Goal: Task Accomplishment & Management: Manage account settings

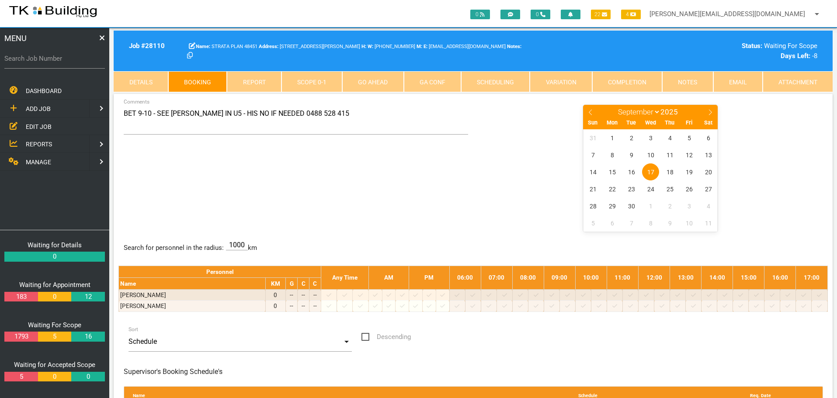
select select "8"
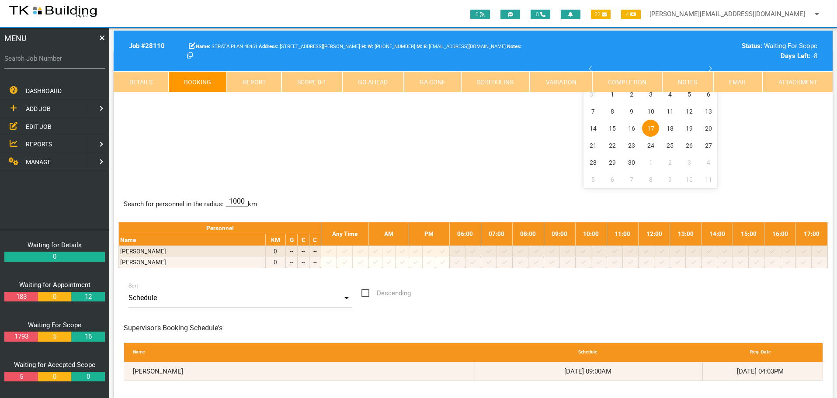
drag, startPoint x: 0, startPoint y: 0, endPoint x: 42, endPoint y: 142, distance: 147.6
click at [42, 142] on span "REPORTS" at bounding box center [39, 144] width 26 height 7
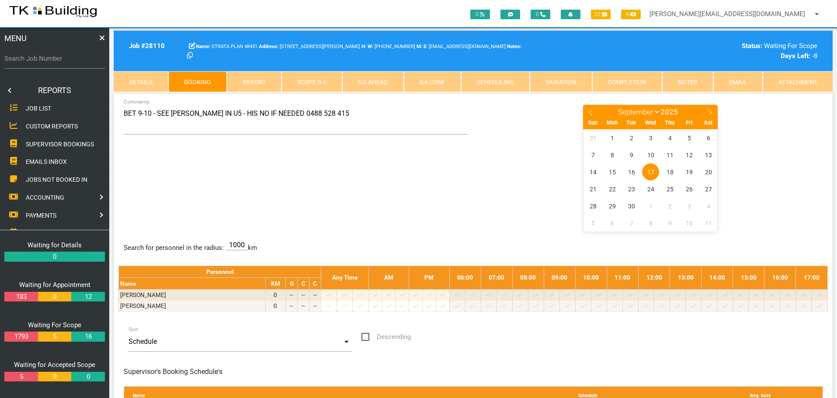
click at [42, 142] on span "SUPERVISOR BOOKINGS" at bounding box center [60, 143] width 68 height 7
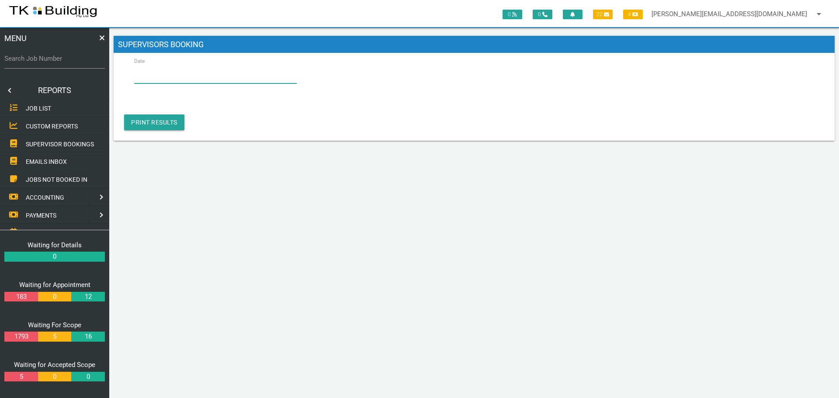
click at [180, 75] on input "Date" at bounding box center [215, 73] width 163 height 20
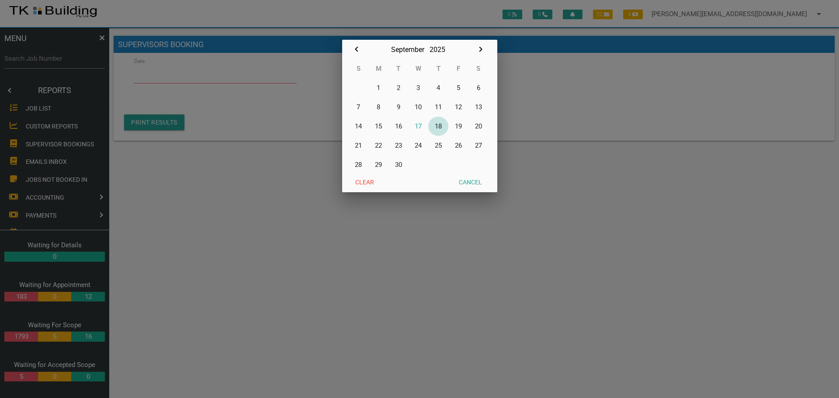
click at [439, 125] on button "18" at bounding box center [438, 126] width 20 height 19
type input "[DATE]"
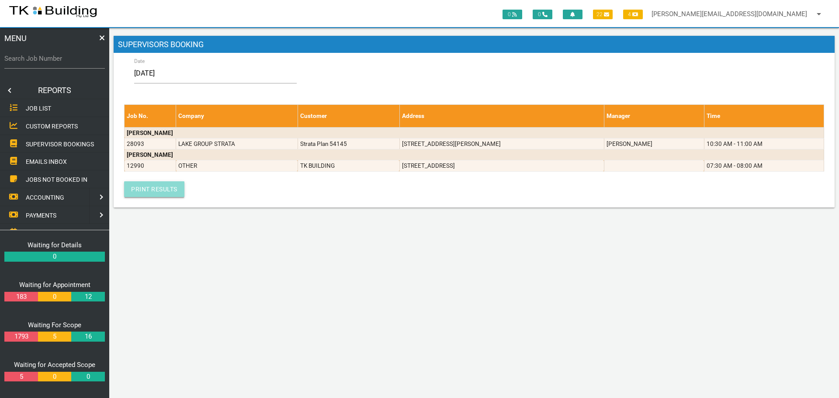
click at [150, 184] on link "Print Results" at bounding box center [154, 189] width 60 height 16
click at [42, 63] on label "Search Job Number" at bounding box center [54, 59] width 101 height 10
click at [42, 63] on input "Search Job Number" at bounding box center [54, 59] width 101 height 20
type input "28093"
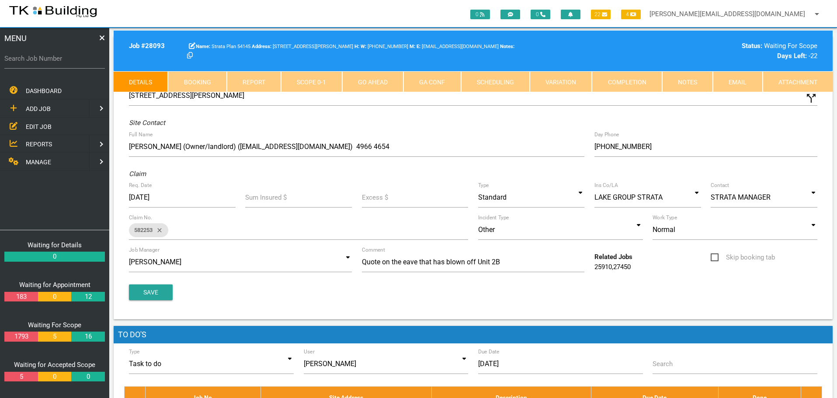
click at [201, 78] on link "Booking" at bounding box center [197, 81] width 59 height 21
select select "8"
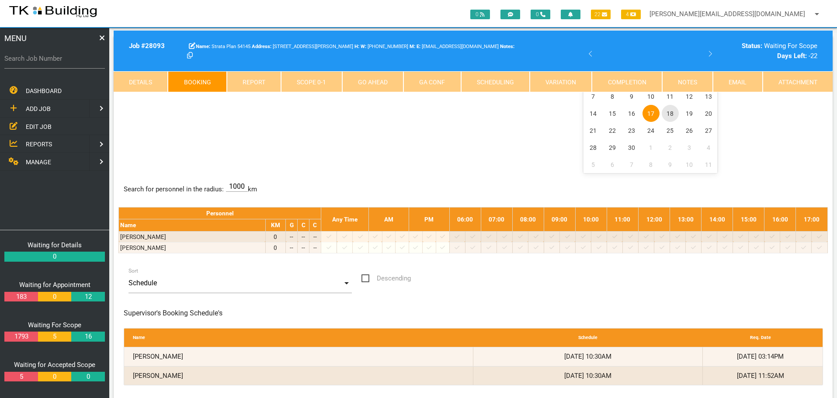
click at [672, 114] on span "18" at bounding box center [670, 113] width 17 height 17
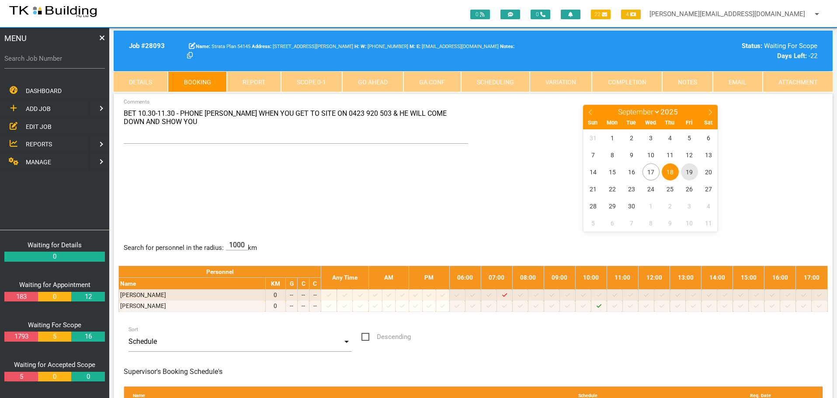
click at [691, 171] on span "19" at bounding box center [689, 172] width 17 height 17
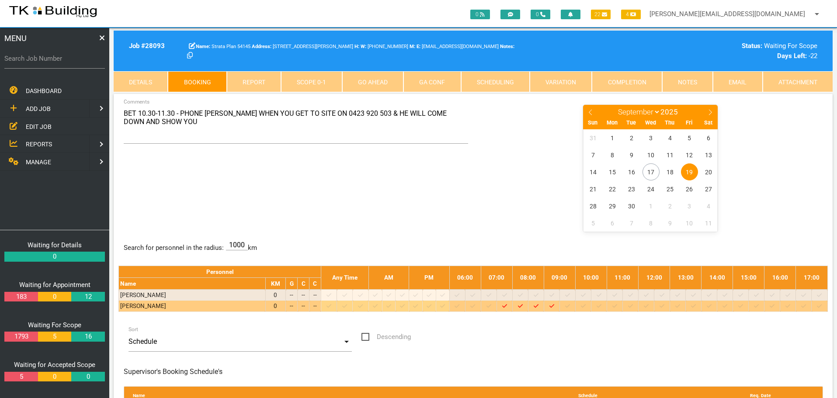
click at [554, 306] on icon "Job: 12990 Scope: [DATE] Suburb: Boolaroo Customer:" at bounding box center [552, 306] width 5 height 6
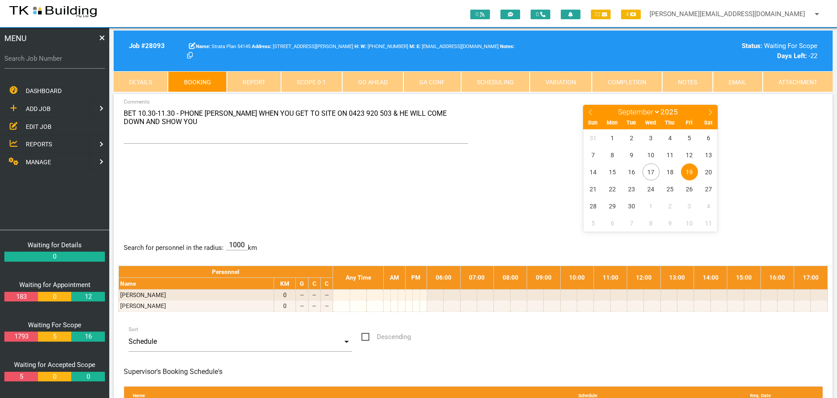
type textarea "BET 11-12 - PHONE [PERSON_NAME] WHEN YOU GET TO SITE ON 0423 920 503 & HE WILL …"
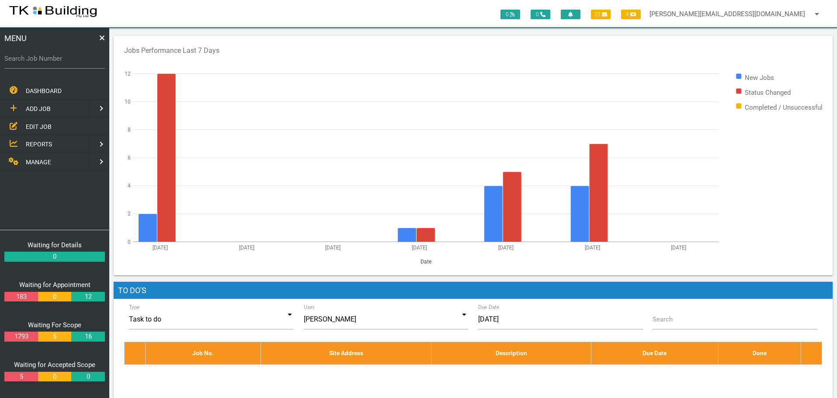
click at [50, 63] on label "Search Job Number" at bounding box center [54, 59] width 101 height 10
click at [50, 63] on input "Search Job Number" at bounding box center [54, 59] width 101 height 20
type input "12990"
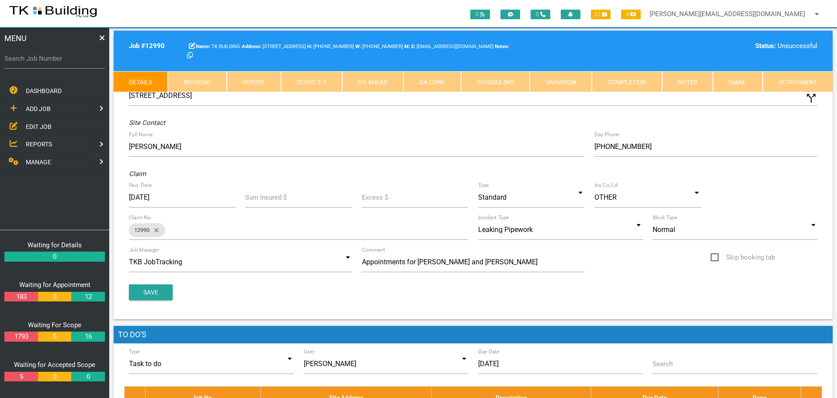
click at [195, 72] on link "Booking" at bounding box center [197, 81] width 59 height 21
select select "8"
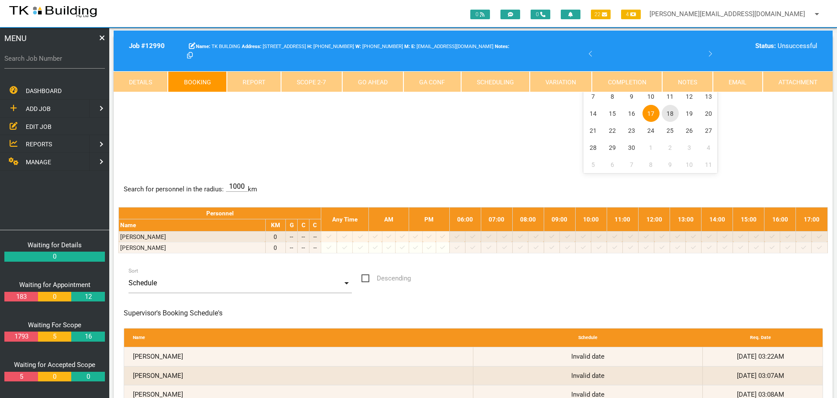
click at [672, 113] on span "18" at bounding box center [670, 113] width 17 height 17
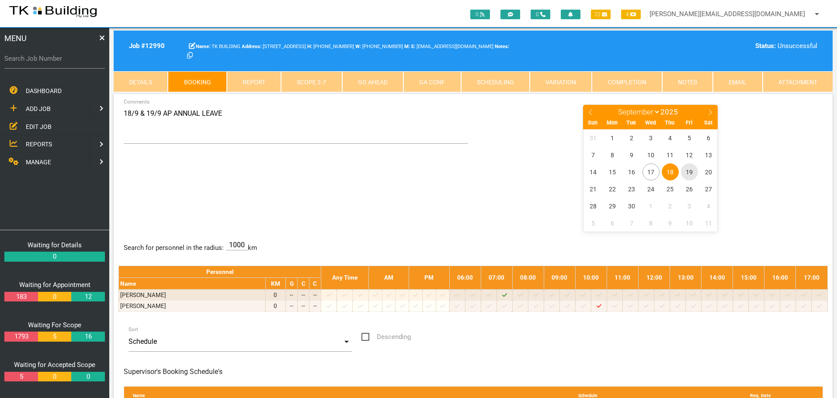
click at [688, 171] on span "19" at bounding box center [689, 172] width 17 height 17
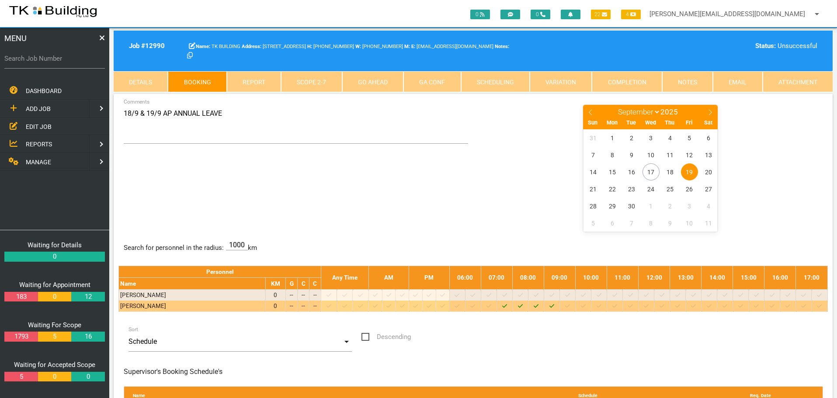
click at [507, 306] on icon "Job: 12990 Scope: [DATE] Suburb: Boolaroo Customer: TK BUILDING" at bounding box center [504, 306] width 5 height 6
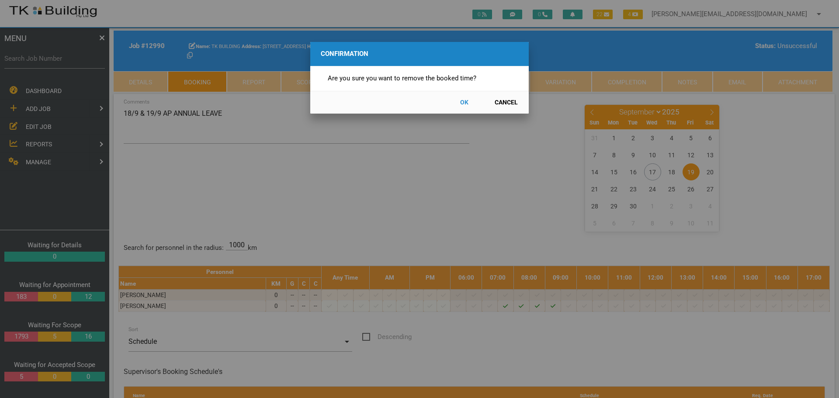
click at [466, 101] on button "OK" at bounding box center [464, 102] width 38 height 15
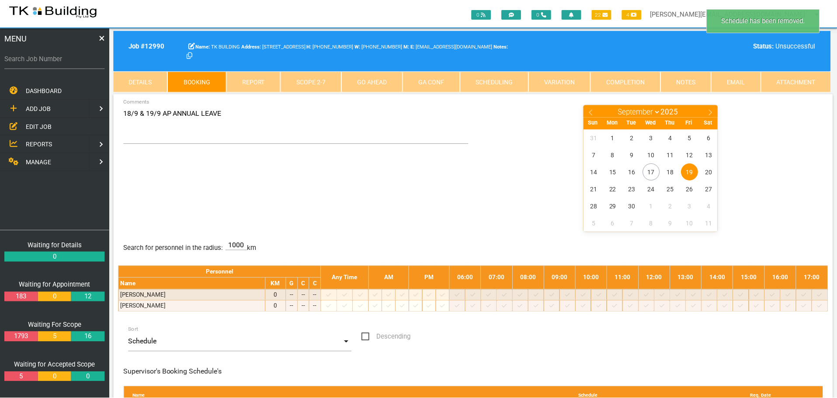
scroll to position [28, 0]
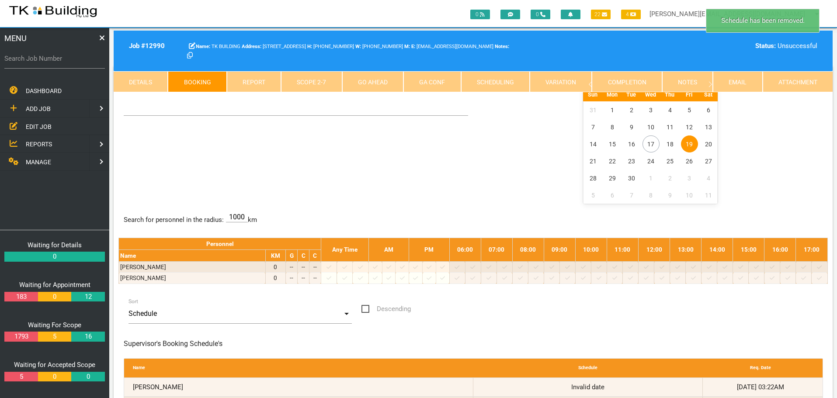
click at [689, 141] on span "19" at bounding box center [689, 144] width 17 height 17
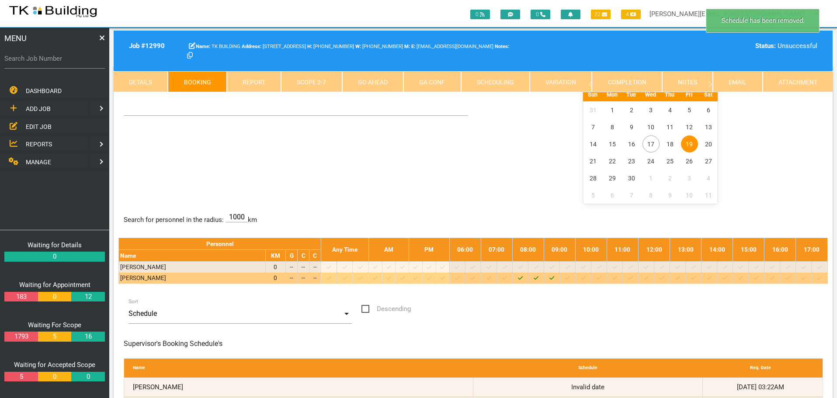
click at [523, 278] on icon at bounding box center [520, 277] width 5 height 3
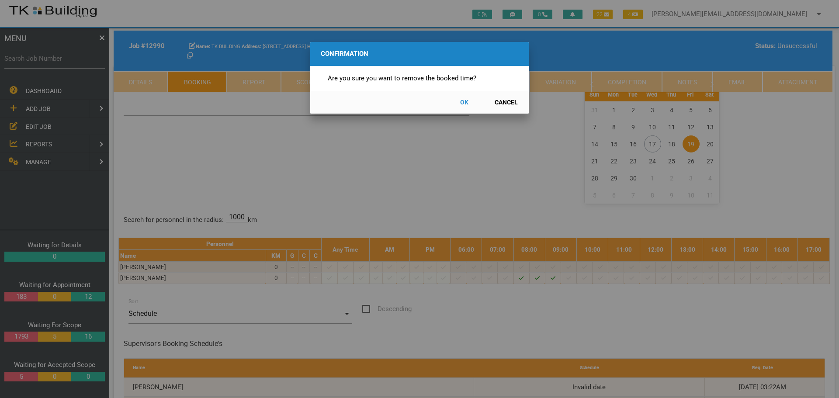
click at [463, 102] on button "OK" at bounding box center [464, 102] width 38 height 15
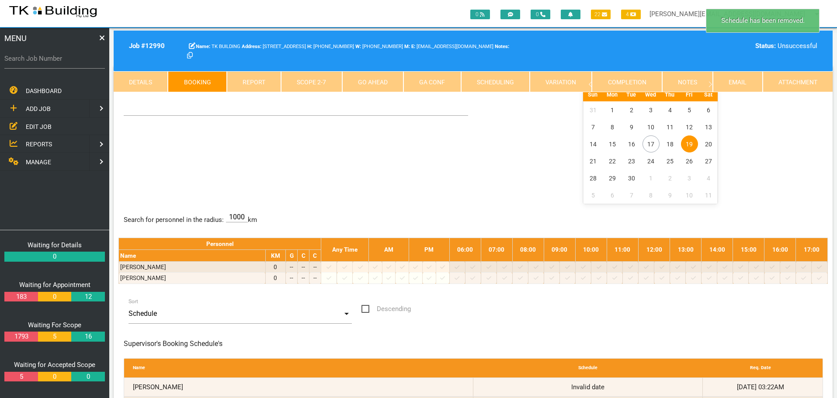
click at [689, 144] on span "19" at bounding box center [689, 144] width 17 height 17
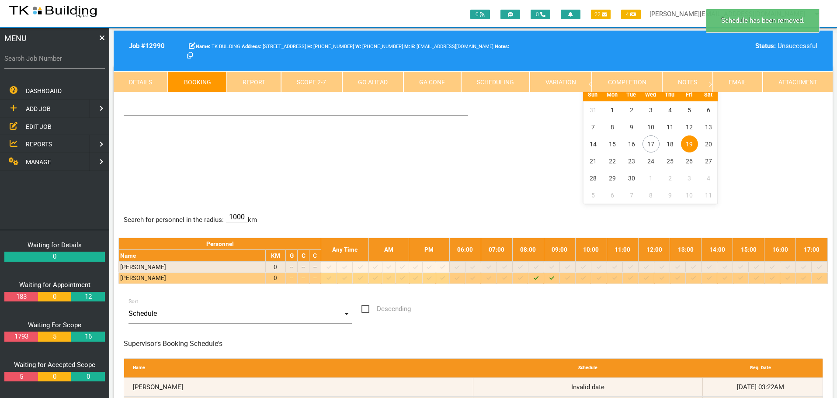
click at [539, 278] on div "Job: 12990 Scope: [DATE] Suburb: Boolaroo Customer: TK BUILDING" at bounding box center [536, 278] width 13 height 9
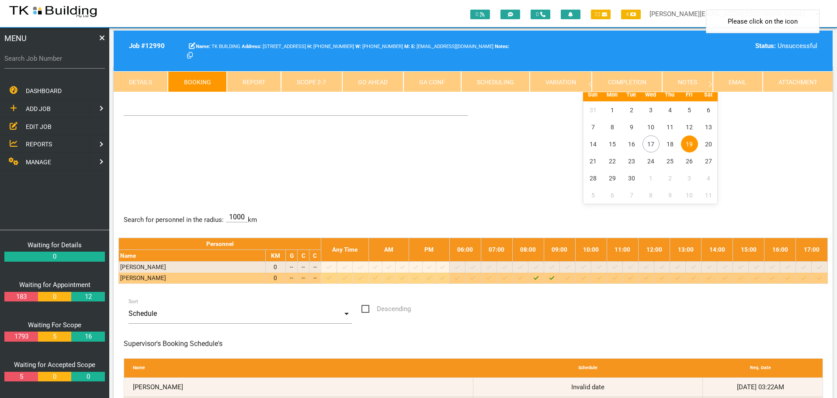
click at [539, 277] on icon "Job: 12990 Scope: [DATE] Suburb: Boolaroo Customer: TK BUILDING" at bounding box center [536, 278] width 5 height 6
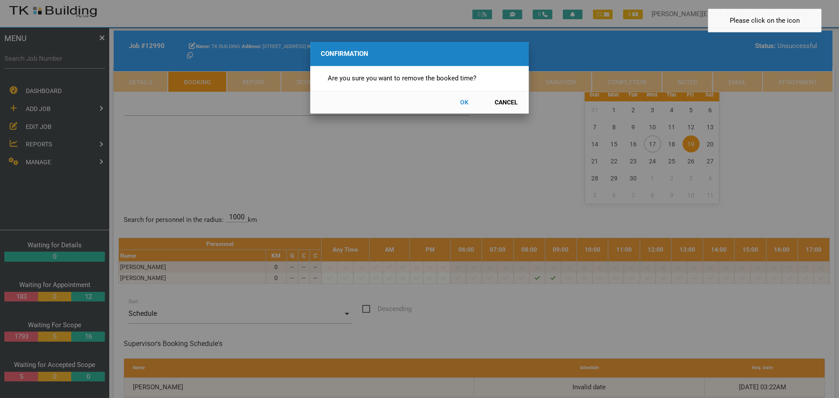
click at [461, 101] on button "OK" at bounding box center [464, 102] width 38 height 15
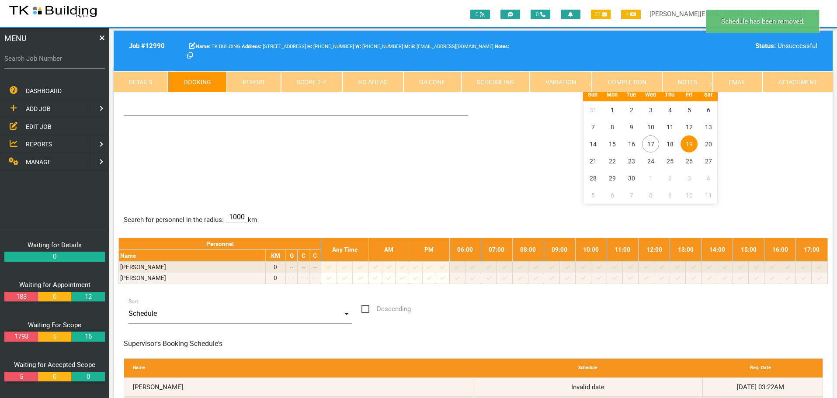
click at [693, 144] on span "19" at bounding box center [689, 144] width 17 height 17
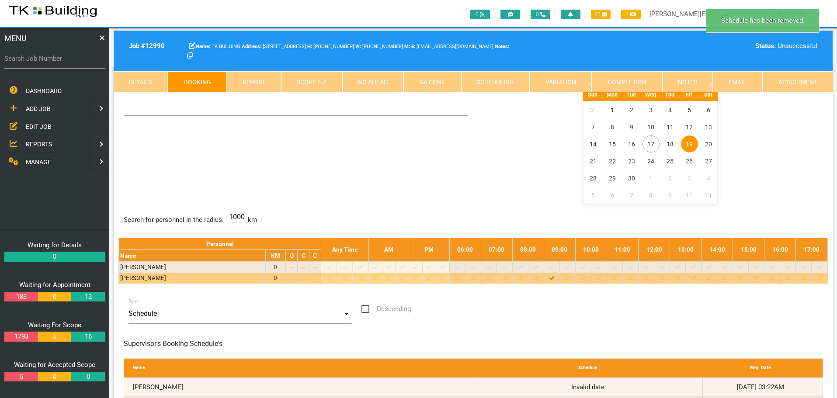
click at [554, 277] on icon "Job: 12990 Scope: [DATE] Suburb: Boolaroo Customer: TK BUILDING" at bounding box center [552, 278] width 5 height 6
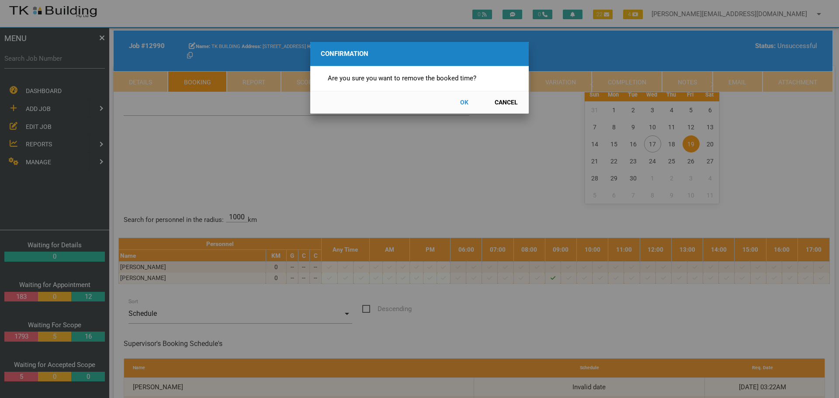
click at [466, 101] on button "OK" at bounding box center [464, 102] width 38 height 15
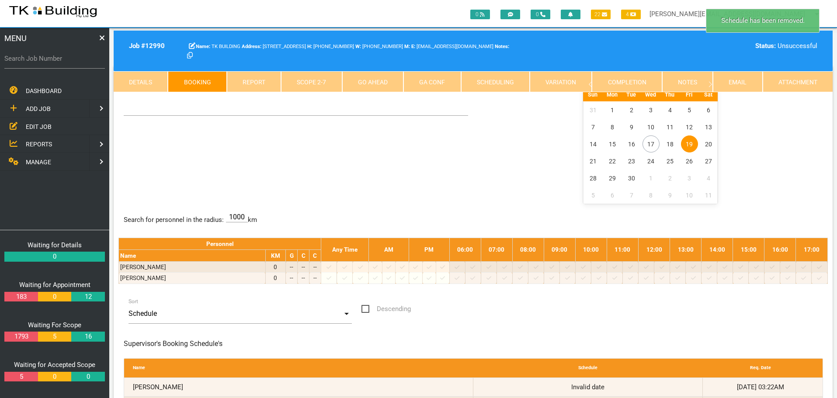
click at [692, 143] on span "19" at bounding box center [689, 144] width 17 height 17
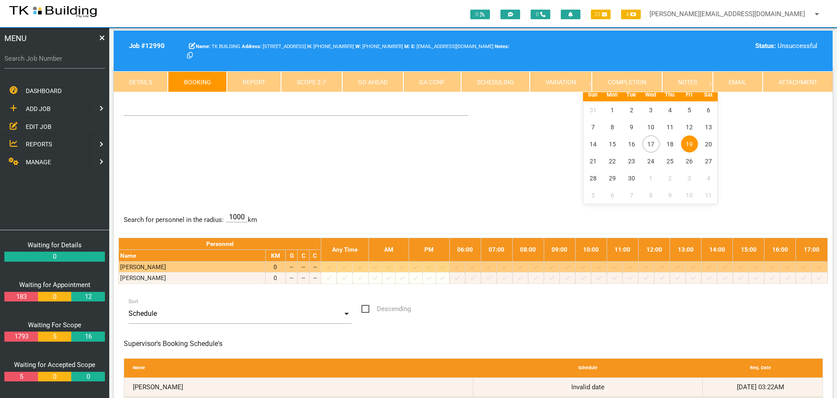
click at [475, 268] on icon at bounding box center [472, 266] width 5 height 3
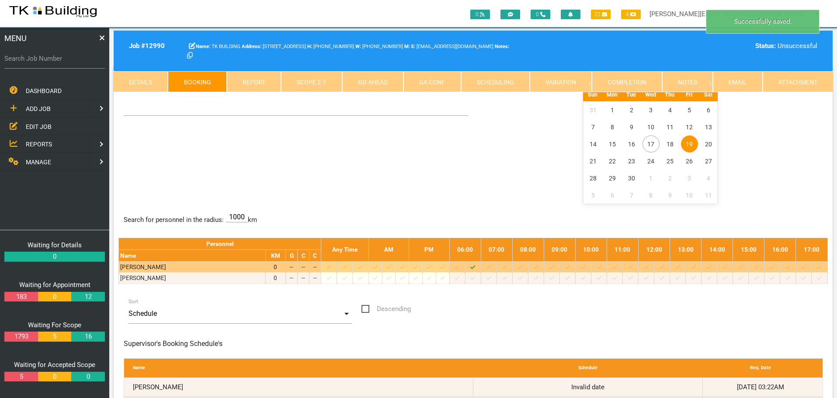
click at [689, 141] on span "19" at bounding box center [689, 144] width 17 height 17
click at [491, 267] on icon at bounding box center [489, 267] width 5 height 6
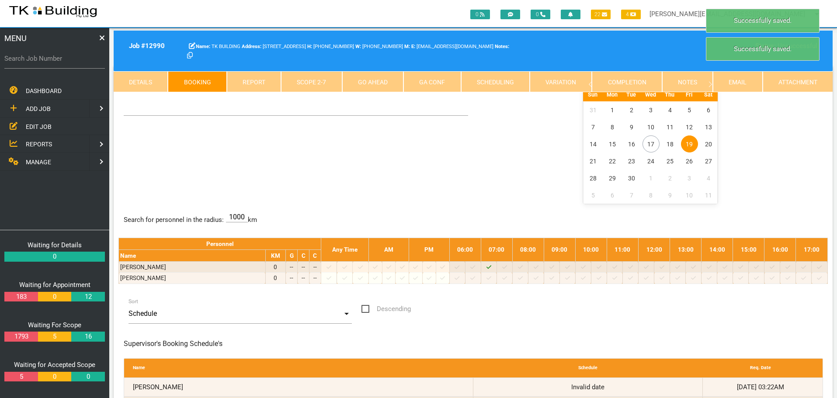
click at [685, 146] on span "19" at bounding box center [689, 144] width 17 height 17
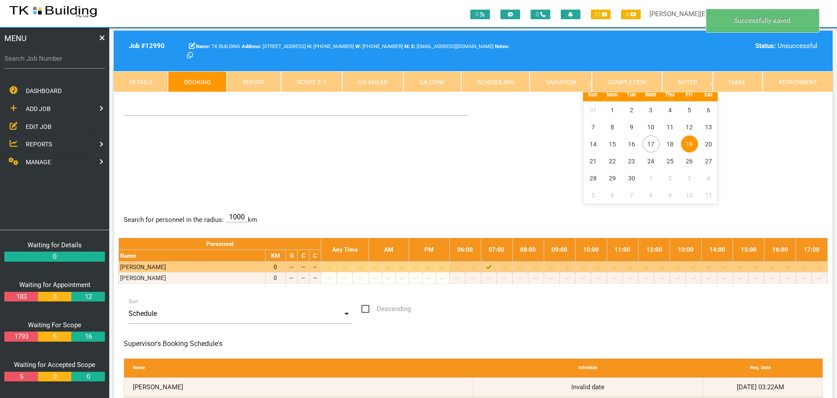
click at [523, 267] on icon at bounding box center [520, 267] width 5 height 6
click at [507, 266] on icon at bounding box center [504, 267] width 5 height 6
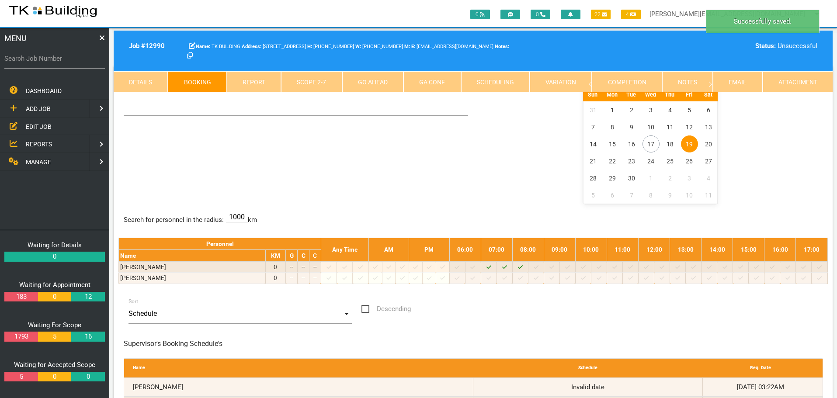
click at [688, 143] on span "19" at bounding box center [689, 144] width 17 height 17
click at [690, 147] on span "19" at bounding box center [689, 144] width 17 height 17
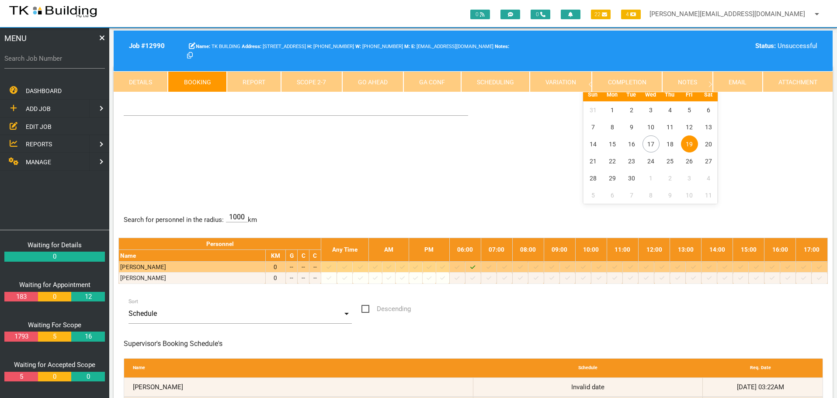
click at [523, 266] on icon at bounding box center [520, 267] width 5 height 6
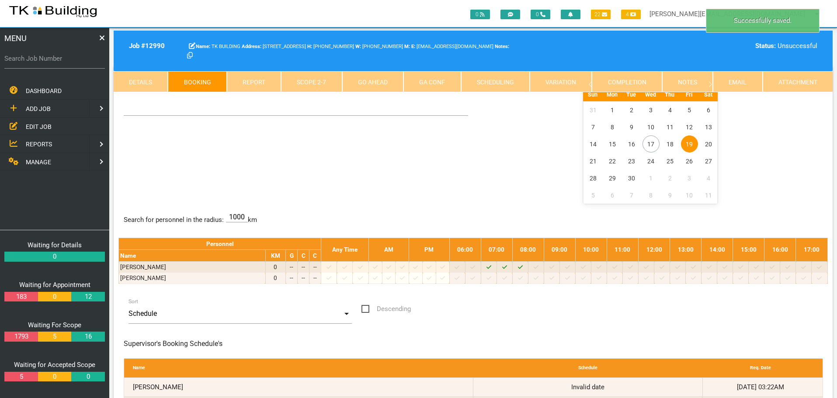
click at [687, 143] on span "19" at bounding box center [689, 144] width 17 height 17
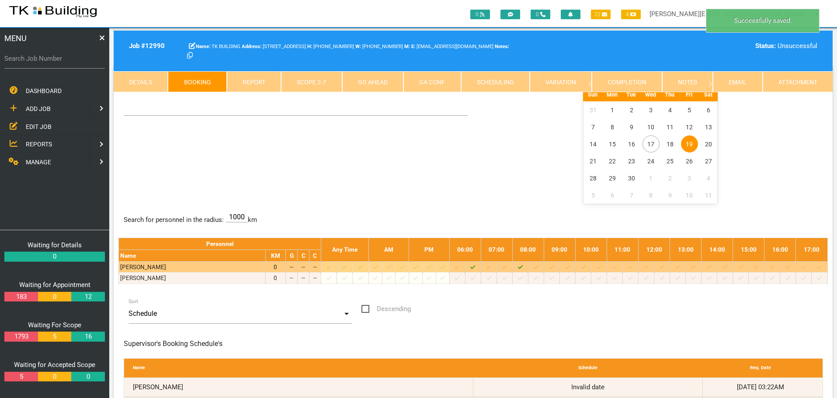
click at [507, 267] on icon at bounding box center [504, 267] width 5 height 6
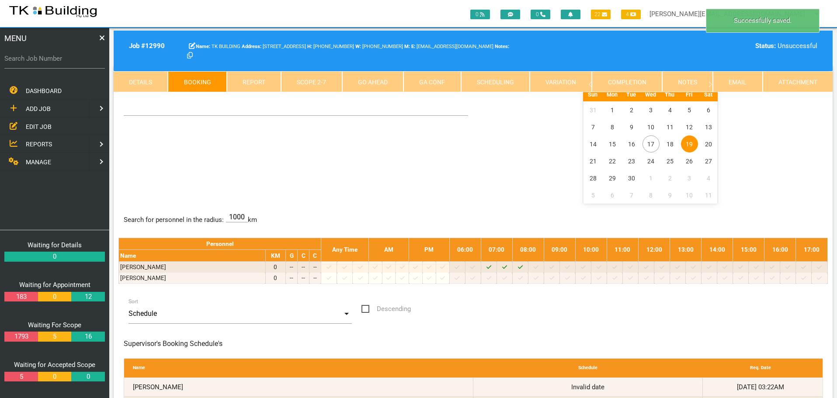
click at [689, 143] on span "19" at bounding box center [689, 144] width 17 height 17
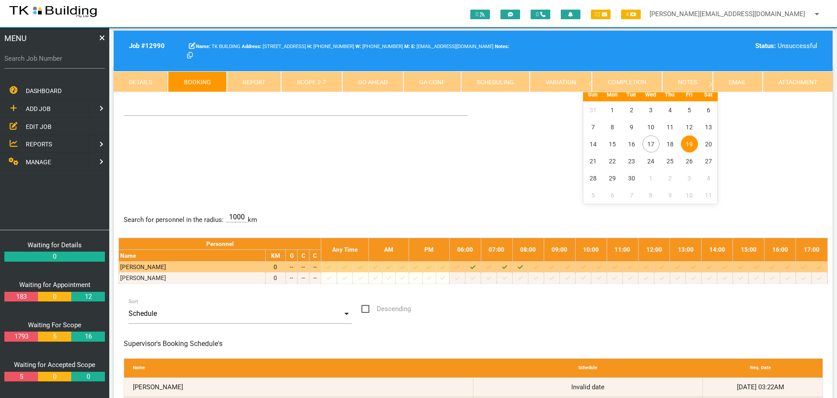
click at [491, 267] on icon at bounding box center [489, 267] width 5 height 6
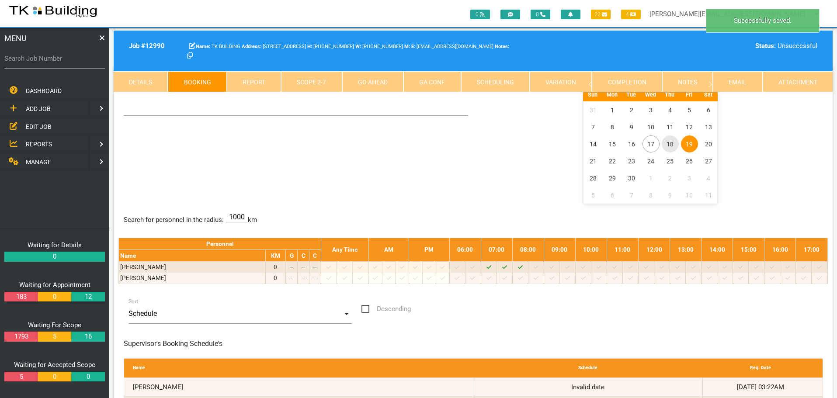
click at [670, 144] on span "18" at bounding box center [670, 144] width 17 height 17
click at [686, 144] on span "19" at bounding box center [689, 144] width 17 height 17
click at [672, 146] on span "18" at bounding box center [670, 144] width 17 height 17
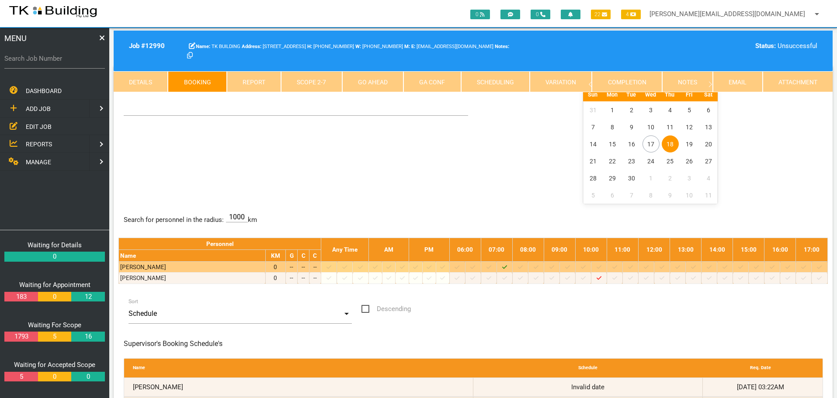
click at [527, 268] on div at bounding box center [520, 267] width 13 height 9
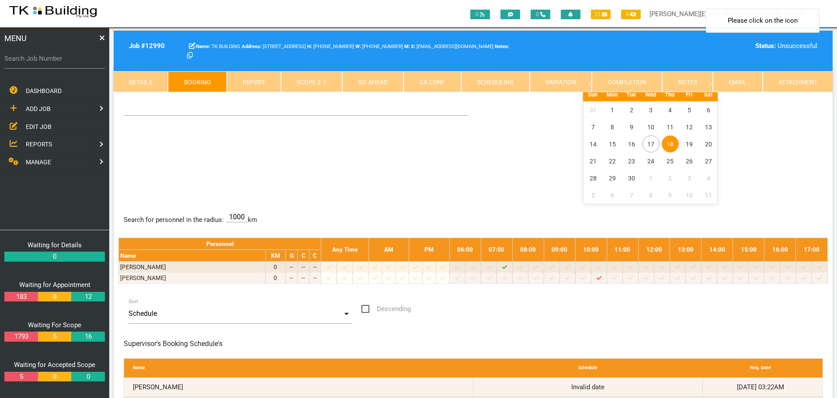
click at [671, 145] on span "18" at bounding box center [670, 144] width 17 height 17
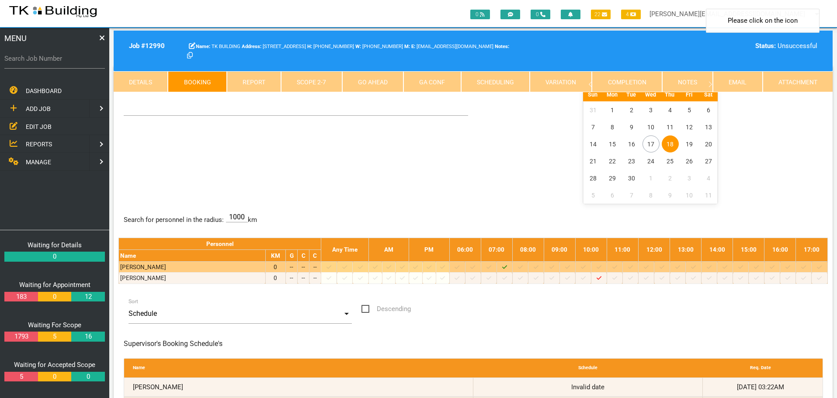
click at [523, 266] on icon at bounding box center [520, 267] width 5 height 6
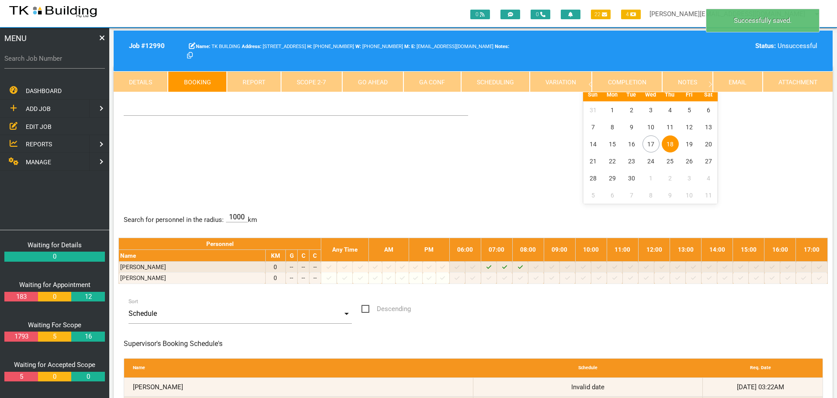
click at [669, 142] on span "18" at bounding box center [670, 144] width 17 height 17
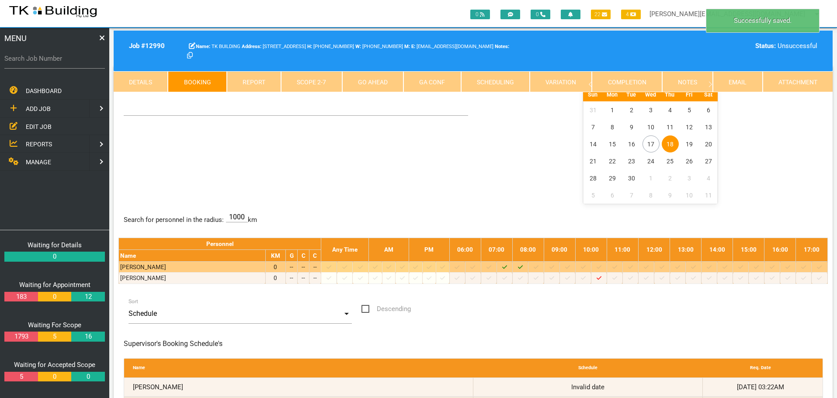
click at [539, 266] on icon at bounding box center [536, 267] width 5 height 6
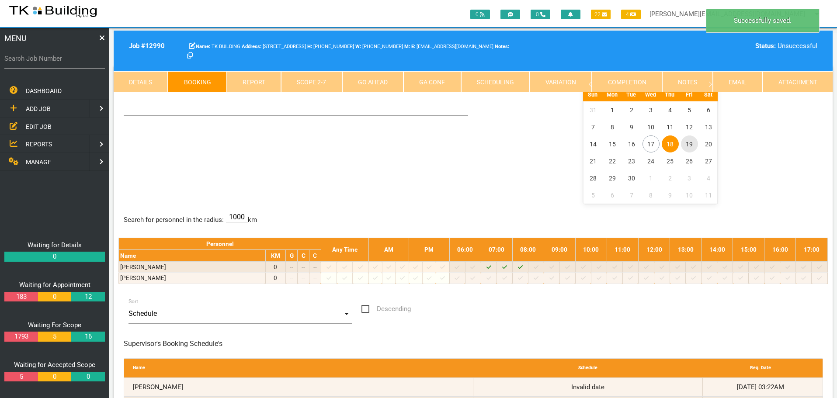
click at [687, 141] on span "19" at bounding box center [689, 144] width 17 height 17
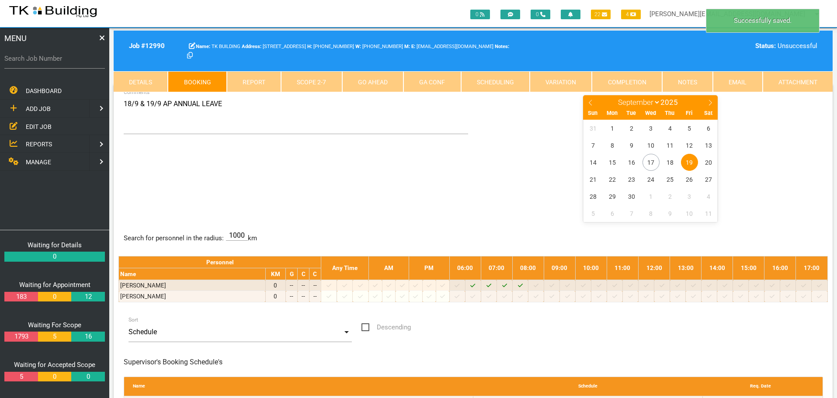
scroll to position [0, 0]
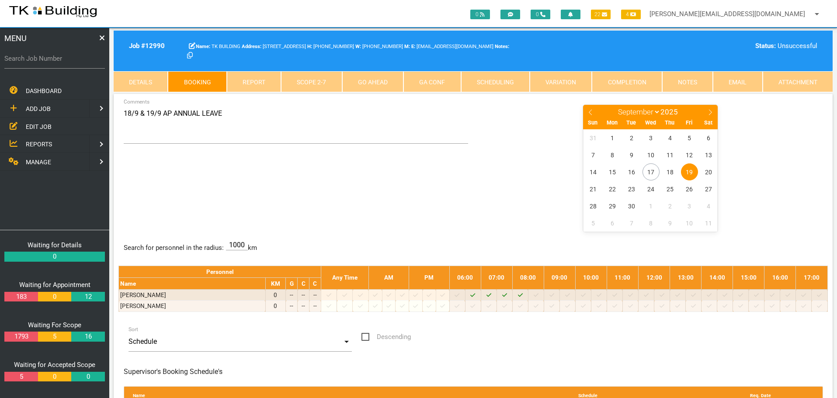
click at [46, 145] on span "REPORTS" at bounding box center [39, 144] width 26 height 7
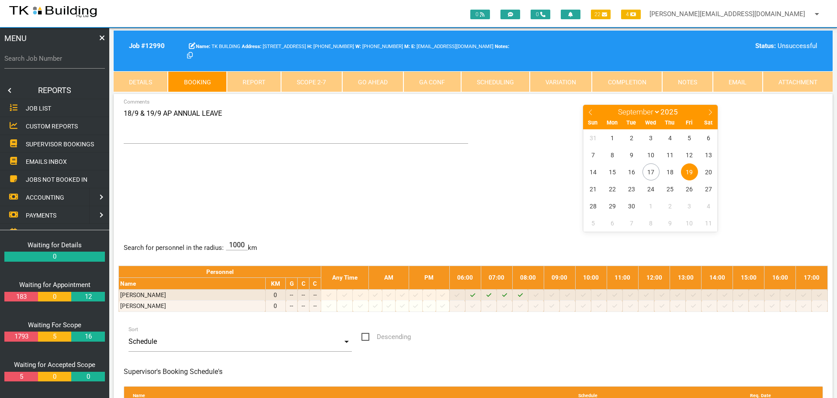
click at [46, 145] on span "SUPERVISOR BOOKINGS" at bounding box center [60, 143] width 68 height 7
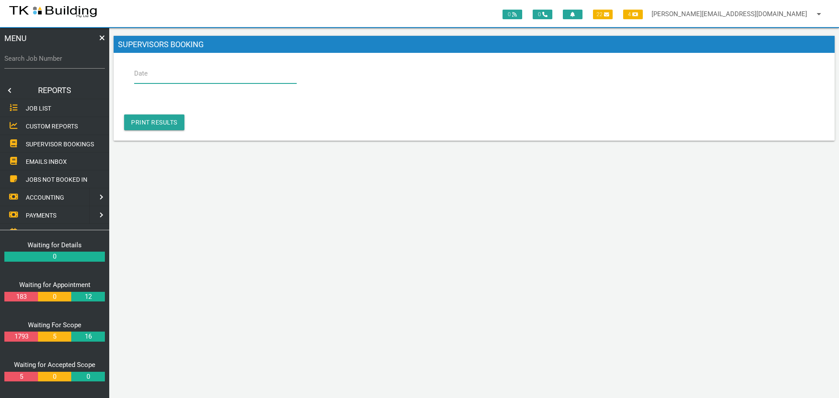
click at [166, 72] on input "Date" at bounding box center [215, 73] width 163 height 20
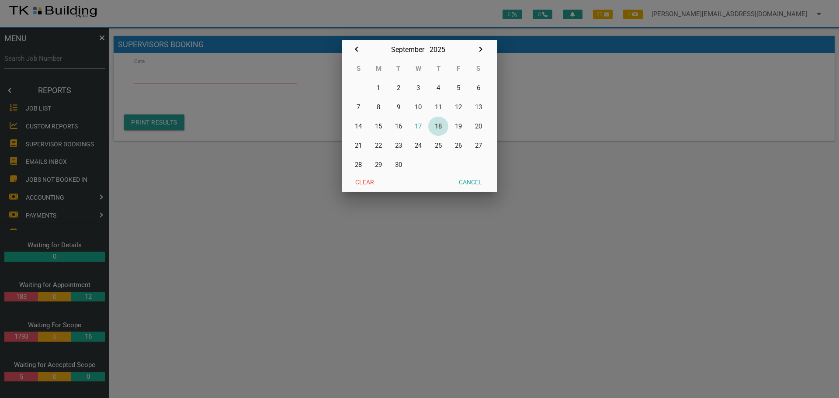
click at [443, 128] on button "18" at bounding box center [438, 126] width 20 height 19
type input "[DATE]"
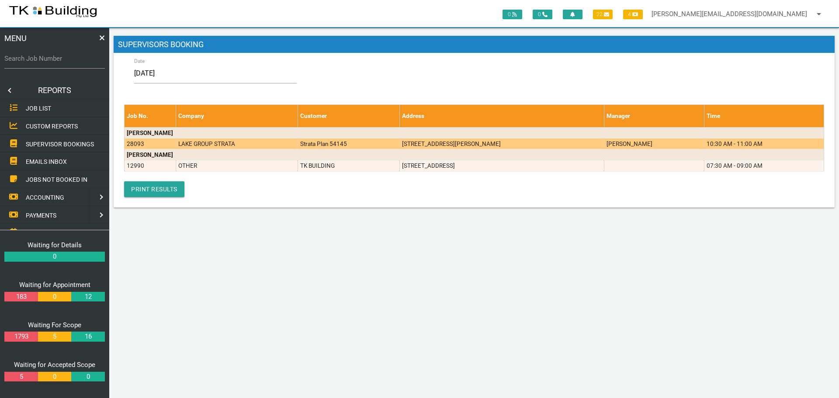
click at [226, 143] on td "LAKE GROUP STRATA" at bounding box center [237, 143] width 122 height 11
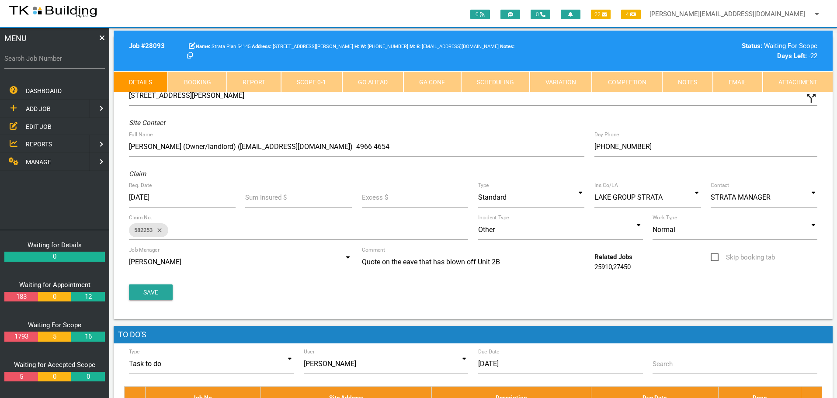
click at [208, 85] on link "Booking" at bounding box center [197, 81] width 59 height 21
select select "8"
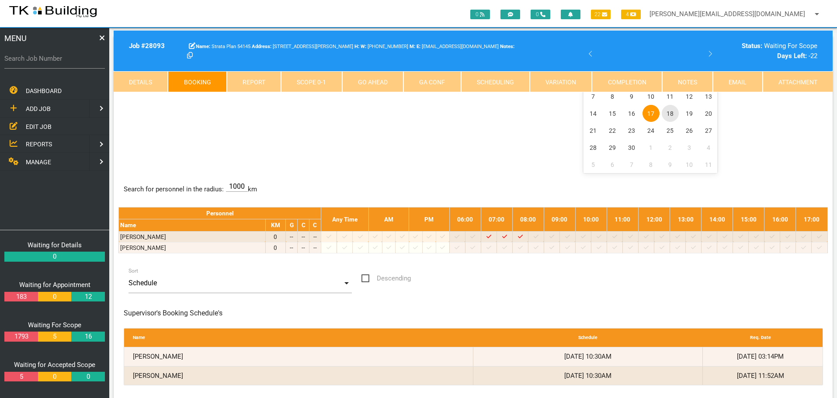
click at [673, 115] on span "18" at bounding box center [670, 113] width 17 height 17
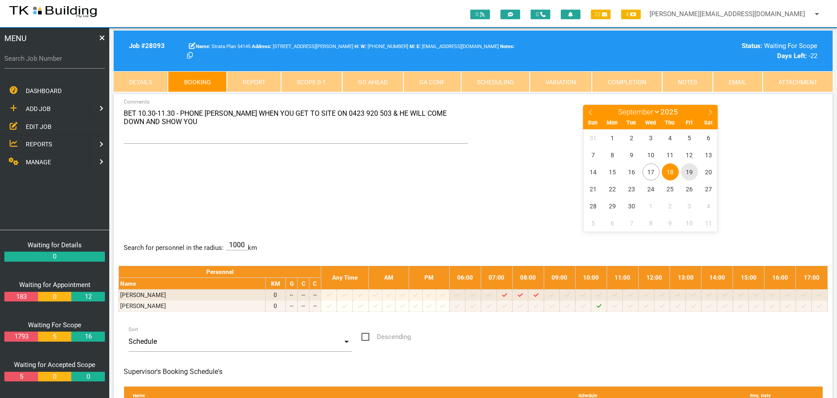
click at [688, 171] on span "19" at bounding box center [689, 172] width 17 height 17
click at [673, 171] on span "18" at bounding box center [670, 172] width 17 height 17
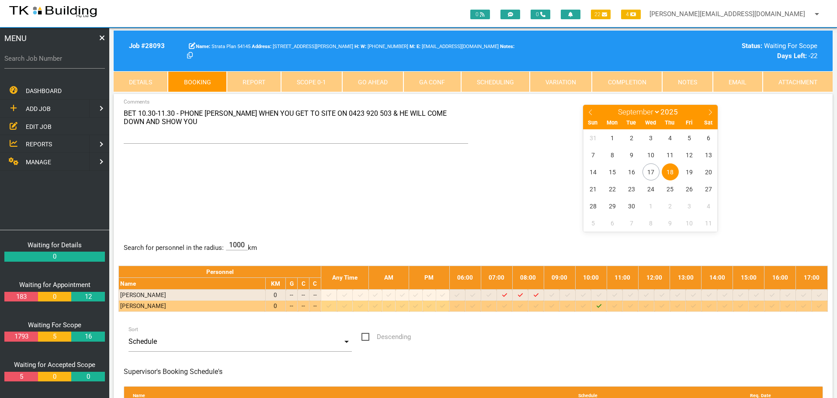
click at [602, 306] on icon "Job: 28093 Scope: First Scope Suburb: Customer: Strata Plan 54145" at bounding box center [599, 306] width 5 height 6
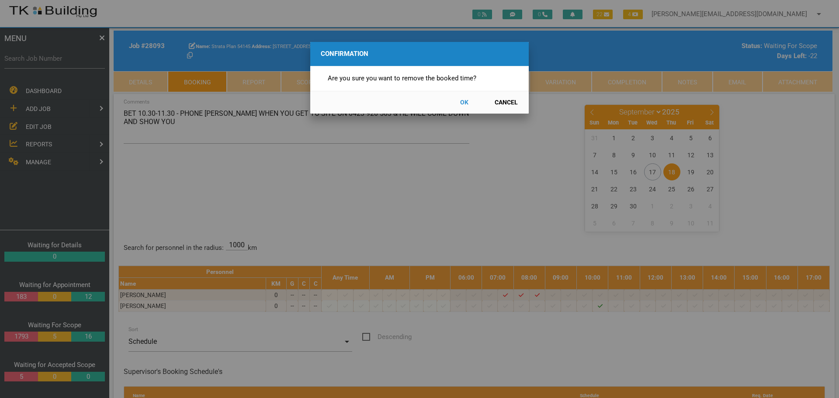
click at [463, 102] on button "OK" at bounding box center [464, 102] width 38 height 15
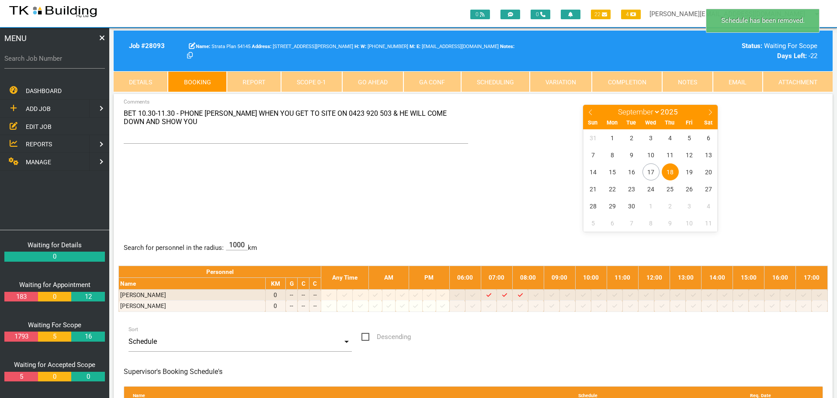
scroll to position [28, 0]
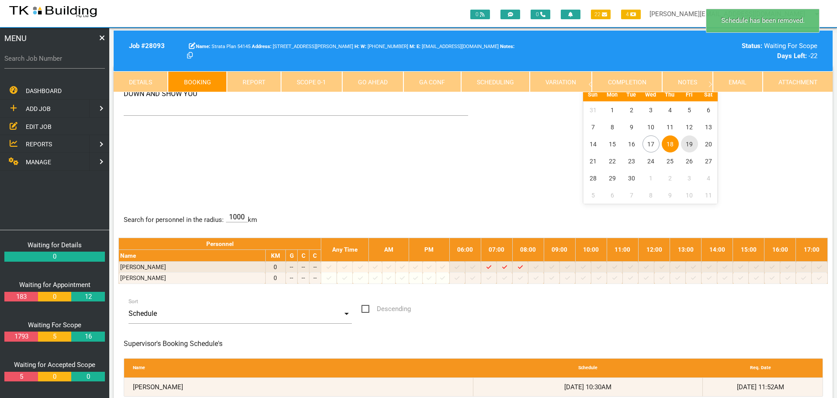
click at [689, 142] on span "19" at bounding box center [689, 144] width 17 height 17
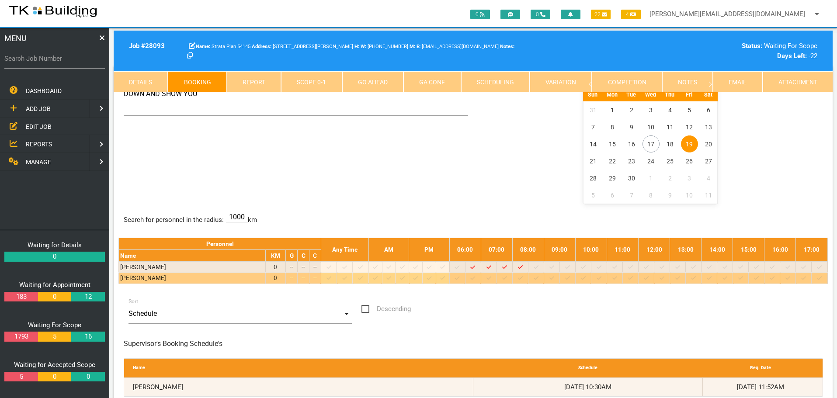
click at [617, 278] on icon at bounding box center [614, 278] width 5 height 6
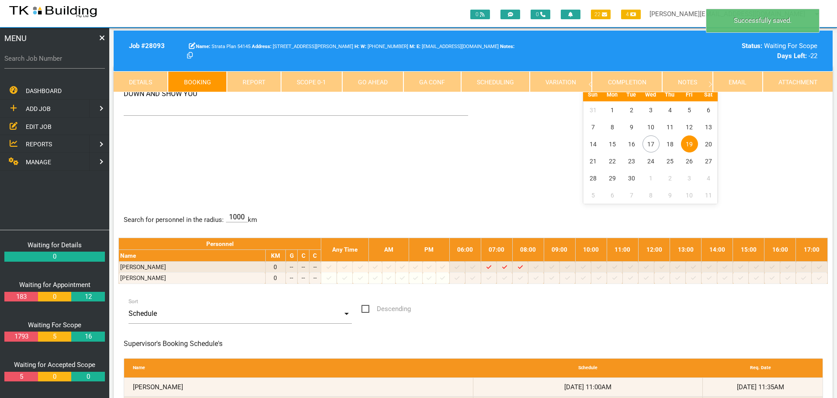
click at [692, 142] on span "19" at bounding box center [689, 144] width 17 height 17
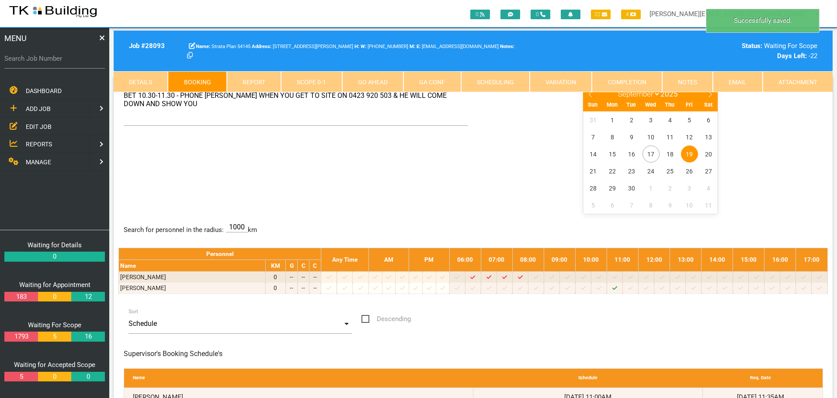
scroll to position [0, 0]
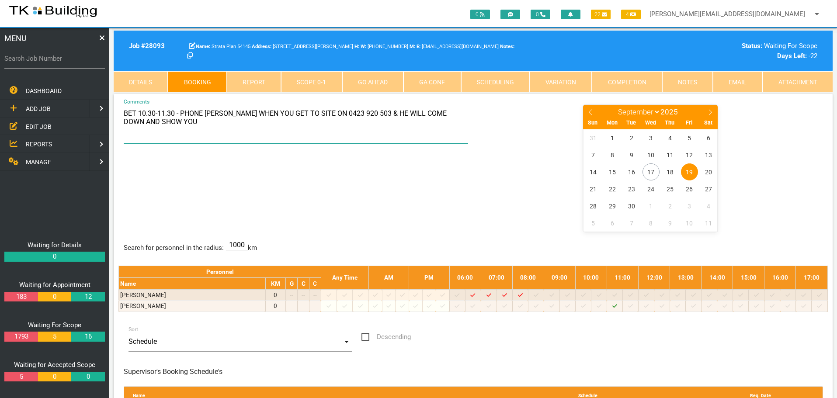
click at [142, 115] on textarea "BET 10.30-11.30 - PHONE [PERSON_NAME] WHEN YOU GET TO SITE ON 0423 920 503 & HE…" at bounding box center [296, 124] width 345 height 40
type textarea "BET 11-12 - PHONE [PERSON_NAME] WHEN YOU GET TO SITE ON 0423 920 503 & HE WILL …"
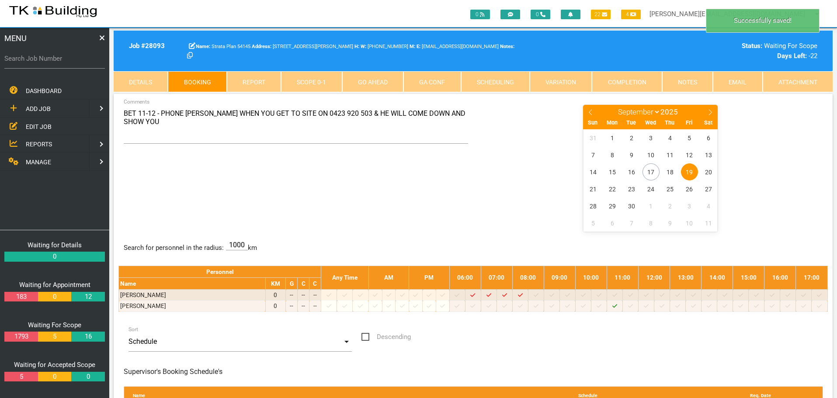
click at [283, 176] on div "BET 11-12 - PHONE [PERSON_NAME] WHEN YOU GET TO SITE ON 0423 920 503 & HE WILL …" at bounding box center [473, 167] width 710 height 127
click at [248, 332] on input "Schedule" at bounding box center [240, 342] width 223 height 20
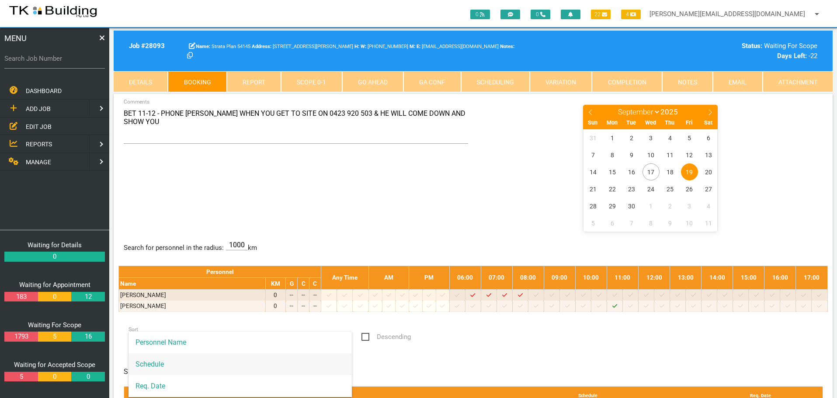
click at [60, 63] on label "Search Job Number" at bounding box center [54, 59] width 101 height 10
click at [60, 63] on input "Search Job Number" at bounding box center [54, 59] width 101 height 20
click at [44, 64] on input "Search Job Number" at bounding box center [54, 59] width 101 height 20
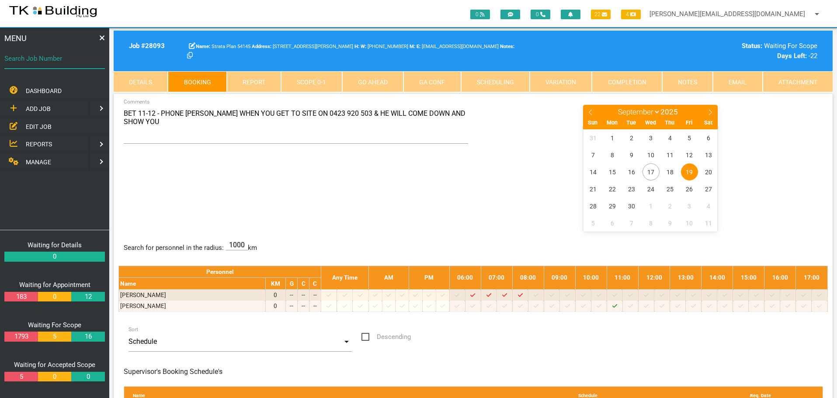
click at [44, 64] on input "Search Job Number" at bounding box center [54, 59] width 101 height 20
type input "28038"
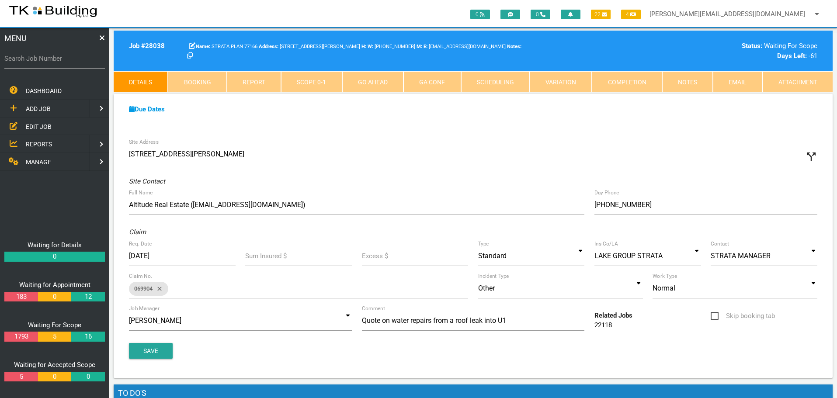
click at [41, 127] on span "EDIT JOB" at bounding box center [39, 126] width 26 height 7
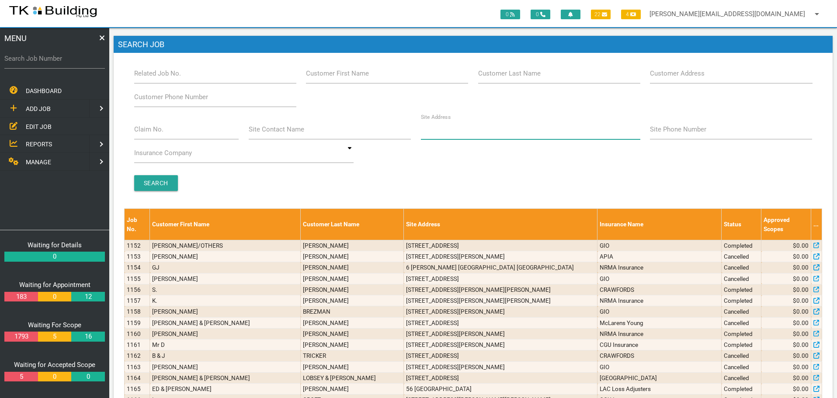
click at [476, 135] on input "Site Address" at bounding box center [530, 129] width 219 height 20
click at [80, 64] on input "Search Job Number" at bounding box center [54, 59] width 101 height 20
type input "27134"
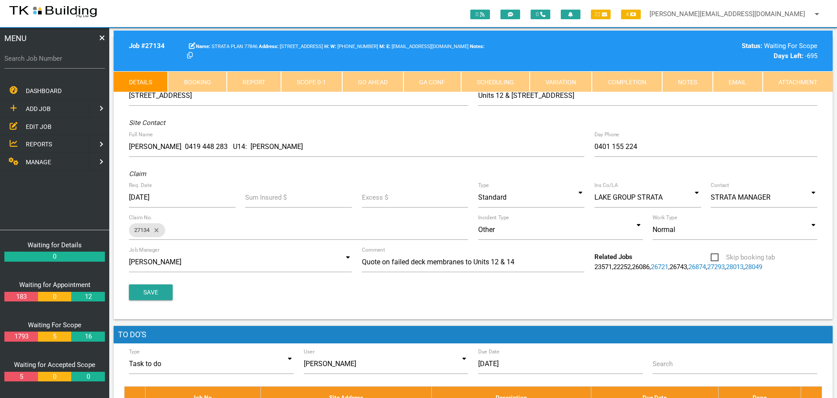
click at [695, 82] on link "Notes" at bounding box center [687, 81] width 51 height 21
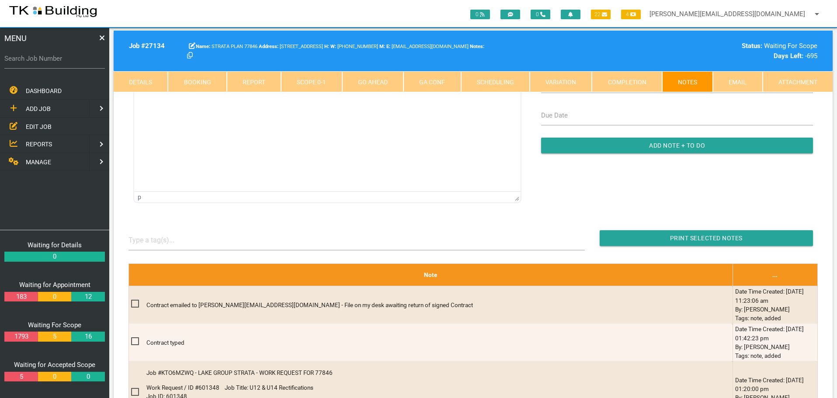
scroll to position [131, 0]
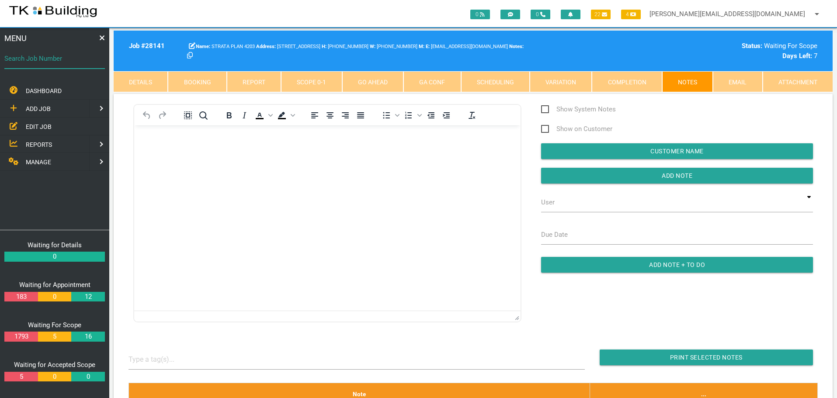
drag, startPoint x: 0, startPoint y: 0, endPoint x: 42, endPoint y: 66, distance: 78.5
click at [42, 66] on input "Search Job Number" at bounding box center [54, 59] width 101 height 20
type input "28038"
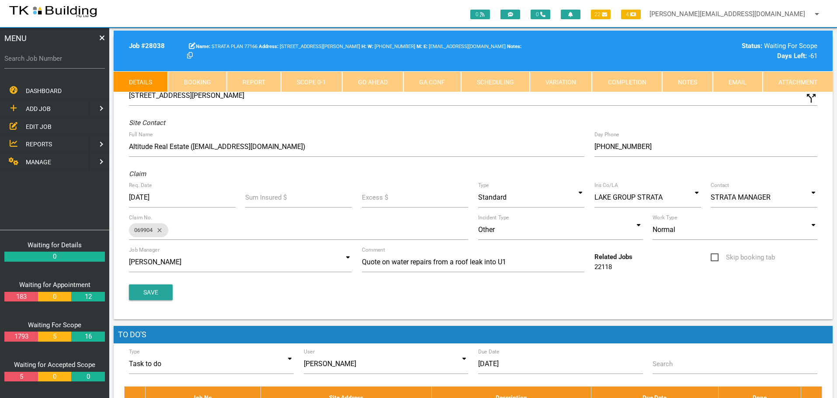
click at [700, 80] on link "Notes" at bounding box center [687, 81] width 51 height 21
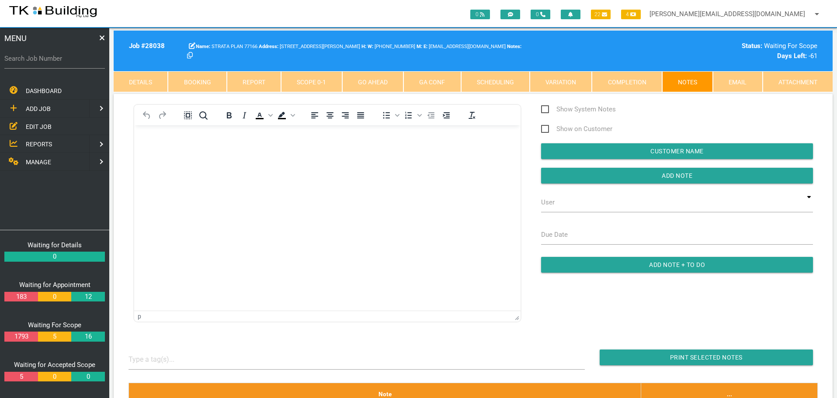
click at [150, 141] on p "Rich Text Area. Press ALT-0 for help." at bounding box center [327, 139] width 365 height 7
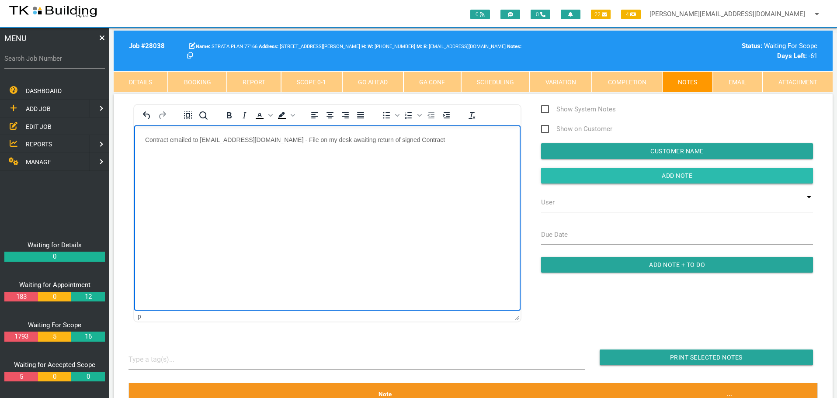
click at [566, 176] on input "Add Note" at bounding box center [677, 176] width 272 height 16
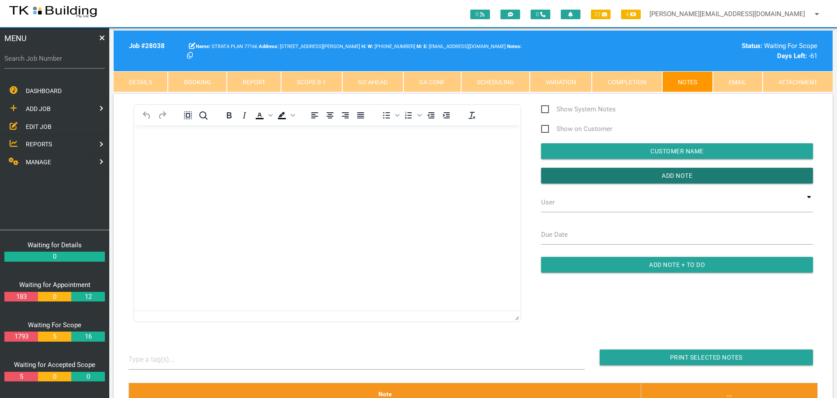
scroll to position [306, 0]
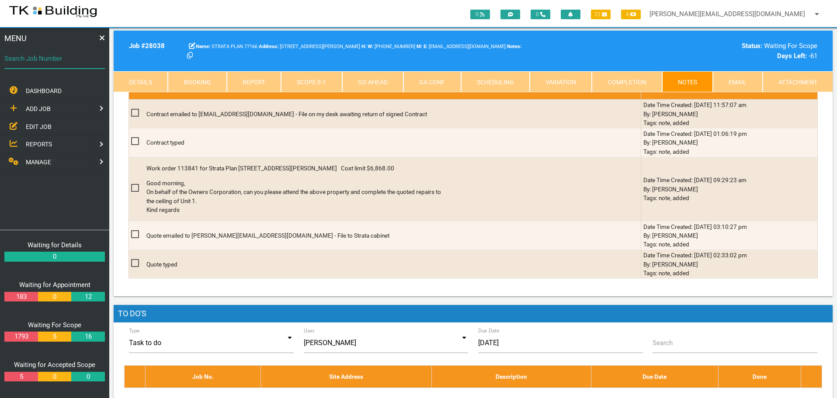
click at [52, 64] on input "Search Job Number" at bounding box center [54, 59] width 101 height 20
type input "27134"
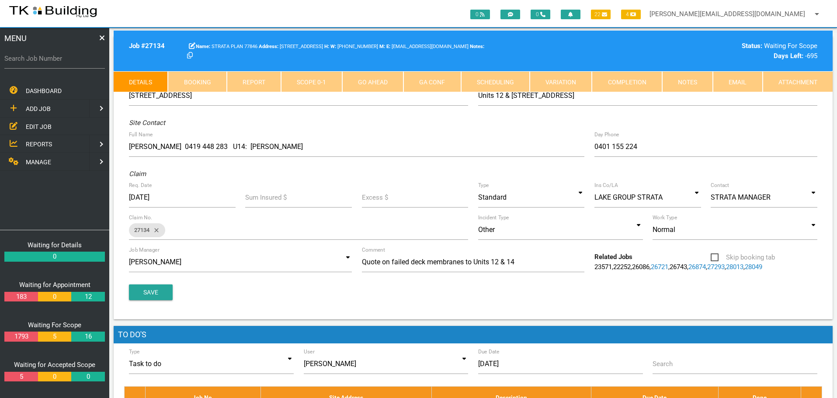
click at [699, 79] on link "Notes" at bounding box center [687, 81] width 51 height 21
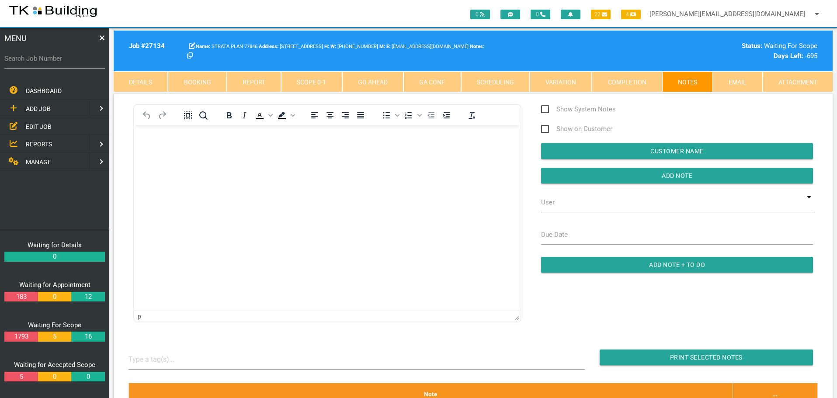
click at [153, 141] on p "Rich Text Area. Press ALT-0 for help." at bounding box center [327, 139] width 365 height 7
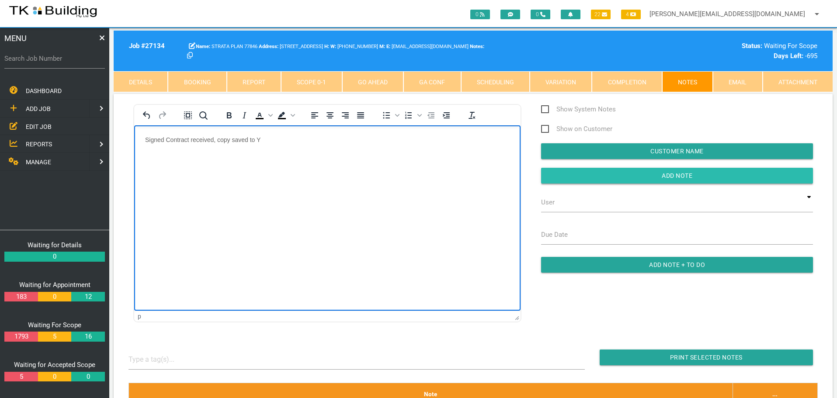
click at [579, 177] on input "Add Note" at bounding box center [677, 176] width 272 height 16
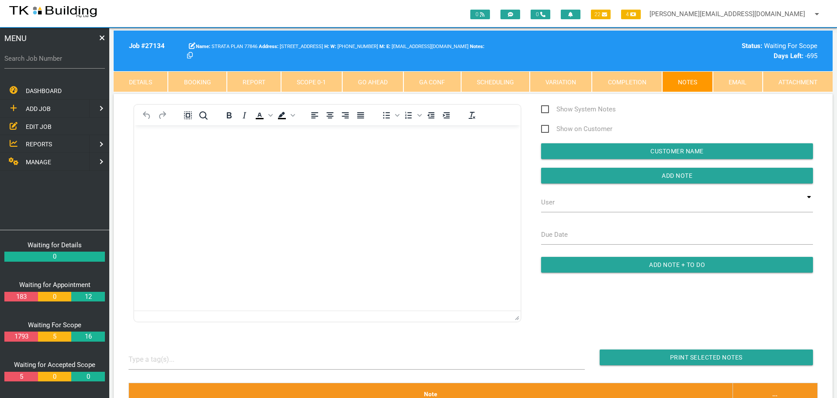
click at [31, 128] on span "EDIT JOB" at bounding box center [39, 126] width 26 height 7
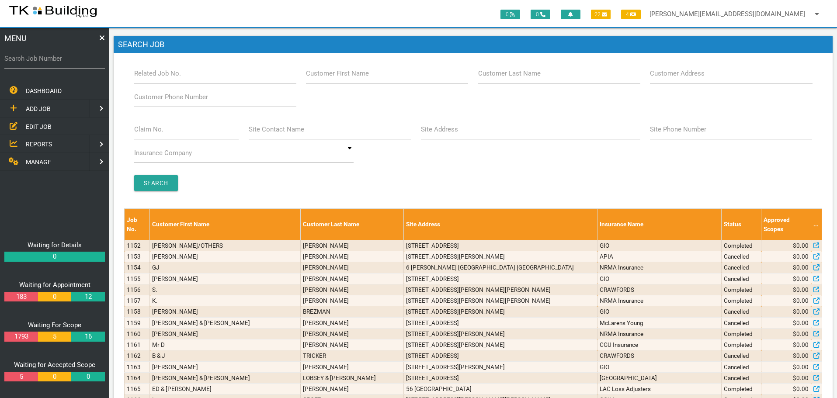
click at [454, 134] on label "Site Address" at bounding box center [439, 130] width 37 height 10
click at [454, 134] on input "Site Address" at bounding box center [530, 129] width 219 height 20
type input "28 Smart"
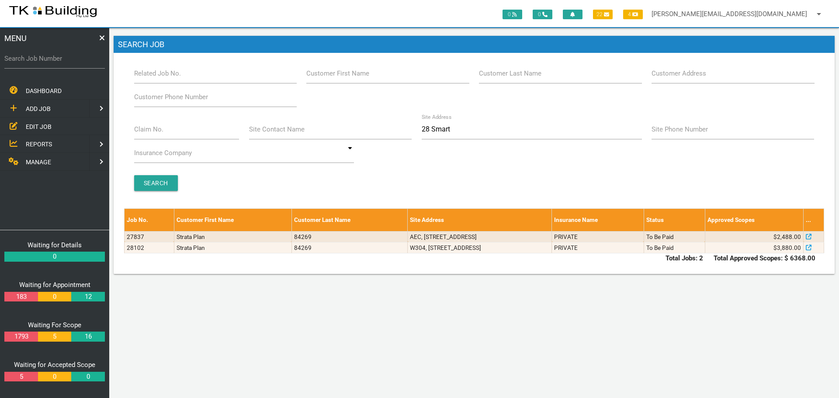
click at [40, 105] on span "ADD JOB" at bounding box center [38, 108] width 25 height 7
click at [39, 128] on span "EXISTING CUSTOMER" at bounding box center [56, 126] width 60 height 7
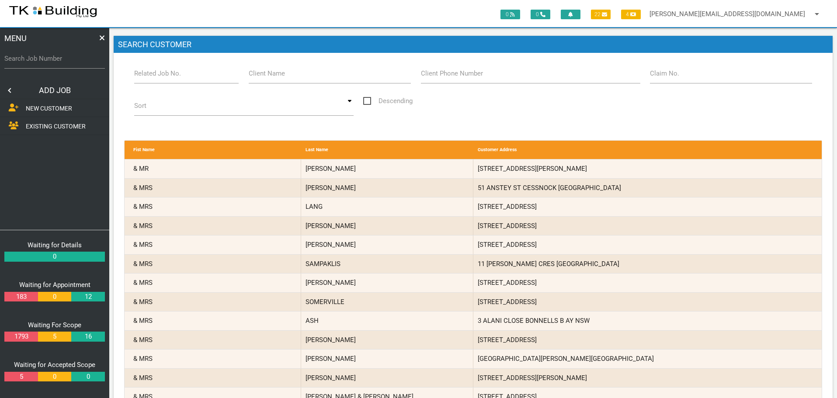
click at [157, 76] on label "Related Job No." at bounding box center [157, 74] width 47 height 10
click at [157, 76] on input "Related Job No." at bounding box center [186, 73] width 105 height 20
type input "28102"
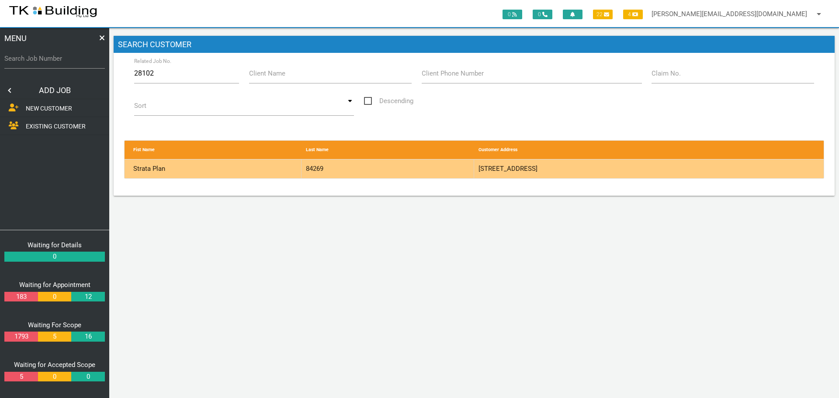
click at [438, 174] on div "84269" at bounding box center [388, 169] width 173 height 19
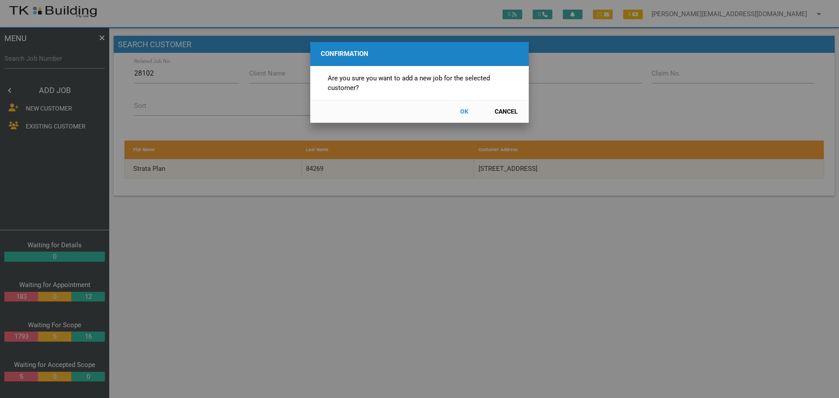
click at [464, 113] on button "OK" at bounding box center [464, 111] width 38 height 15
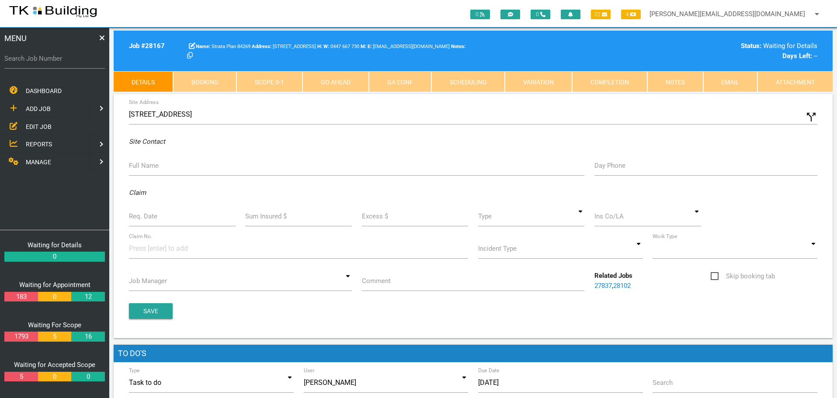
click at [812, 120] on icon "call_split" at bounding box center [811, 117] width 13 height 13
click at [486, 121] on input "Custom Address" at bounding box center [647, 114] width 339 height 20
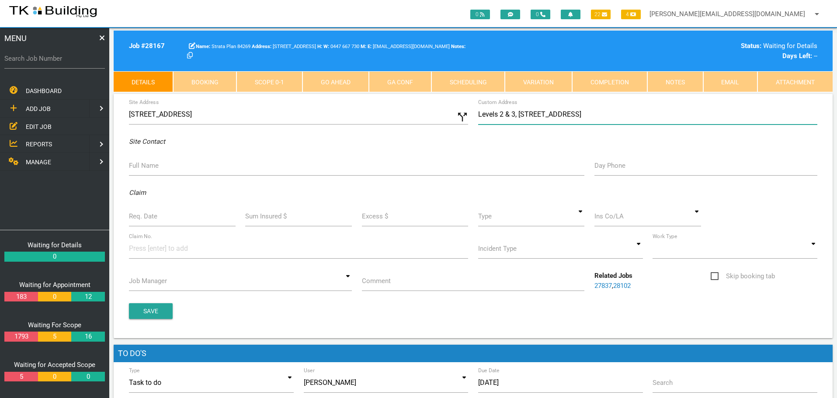
type input "Levels 2 & 3, 28 Smart St, Charlestown NSW 2290"
click at [154, 167] on label "Full Name" at bounding box center [144, 166] width 30 height 10
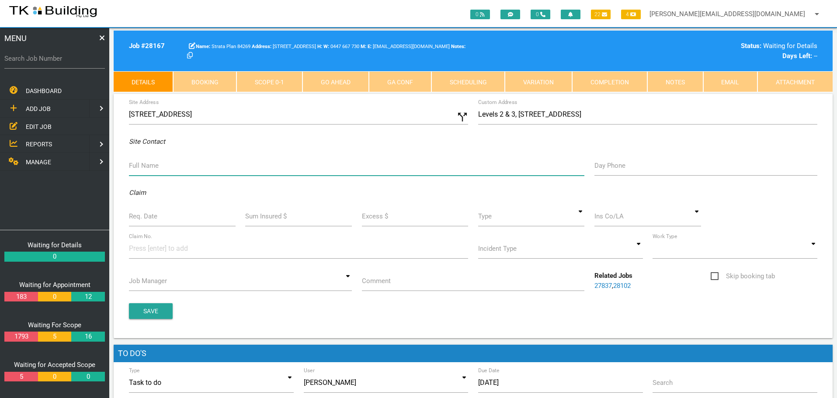
click at [154, 167] on input "Full Name" at bounding box center [357, 166] width 456 height 20
type input "Ali Novo"
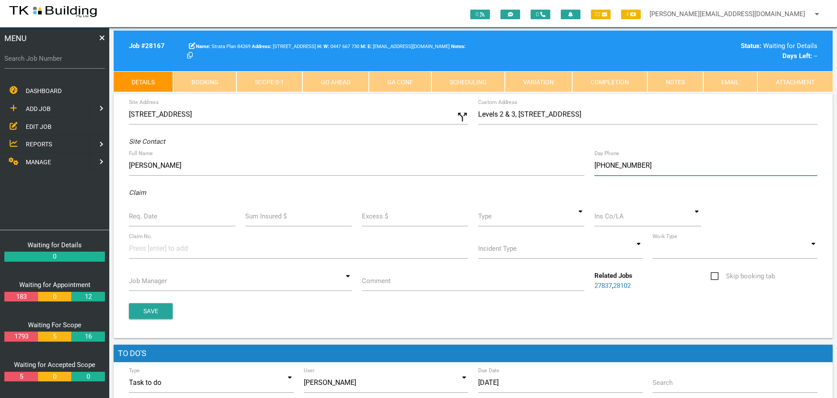
type input "(04) 4844 8378"
click at [150, 216] on label "Req. Date" at bounding box center [143, 217] width 28 height 10
click at [150, 216] on input "Req. Date" at bounding box center [182, 216] width 107 height 20
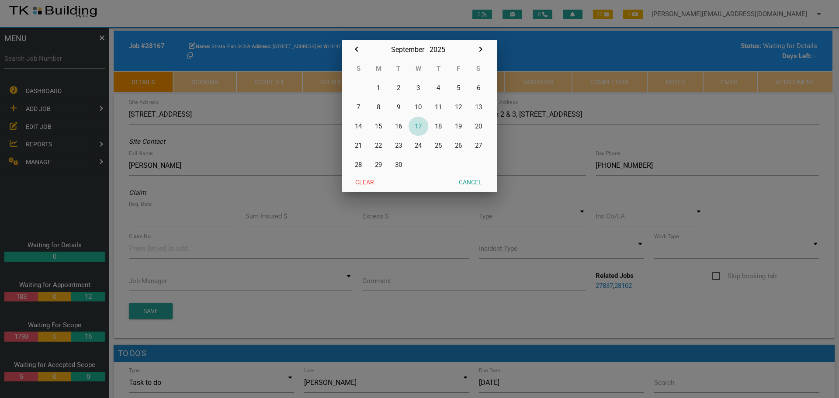
click at [418, 127] on button "17" at bounding box center [419, 126] width 20 height 19
type input "[DATE]"
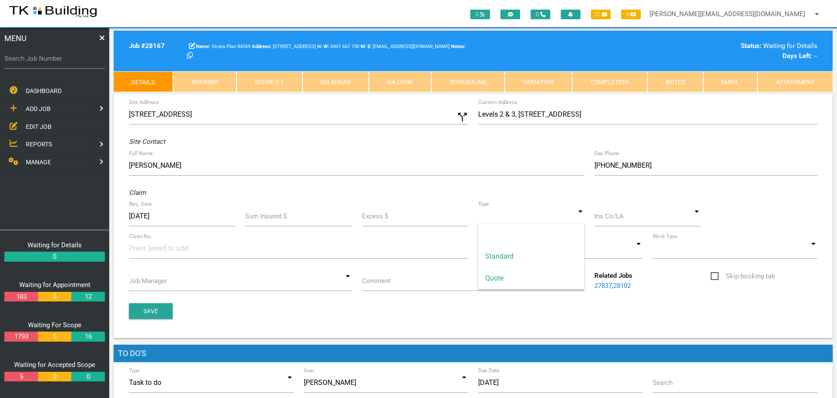
click at [580, 218] on input at bounding box center [531, 216] width 107 height 20
click at [562, 258] on span "Standard" at bounding box center [531, 257] width 107 height 22
type input "Standard"
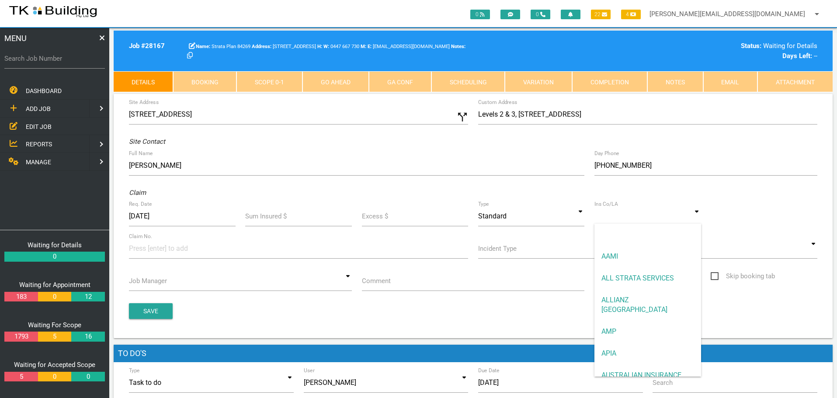
click at [622, 219] on input at bounding box center [648, 216] width 107 height 20
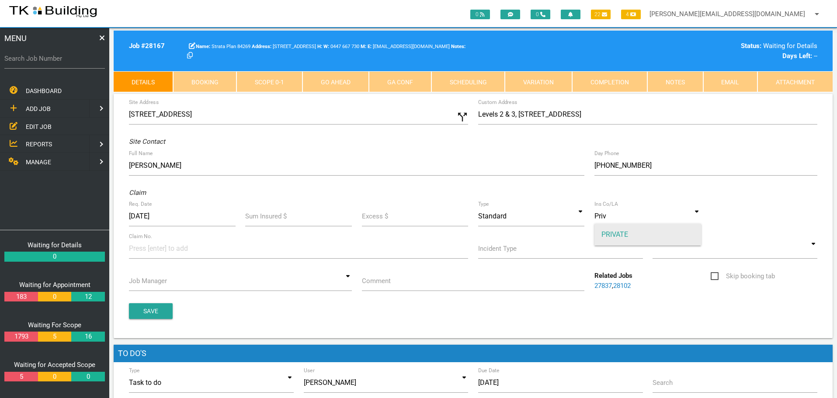
click at [617, 236] on span "PRIVATE" at bounding box center [648, 235] width 107 height 22
type input "PRIVATE"
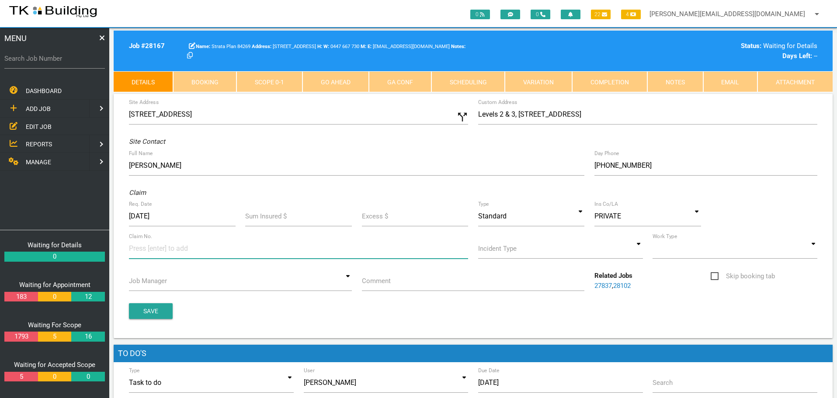
click at [140, 250] on input at bounding box center [162, 249] width 66 height 20
type input "4-A"
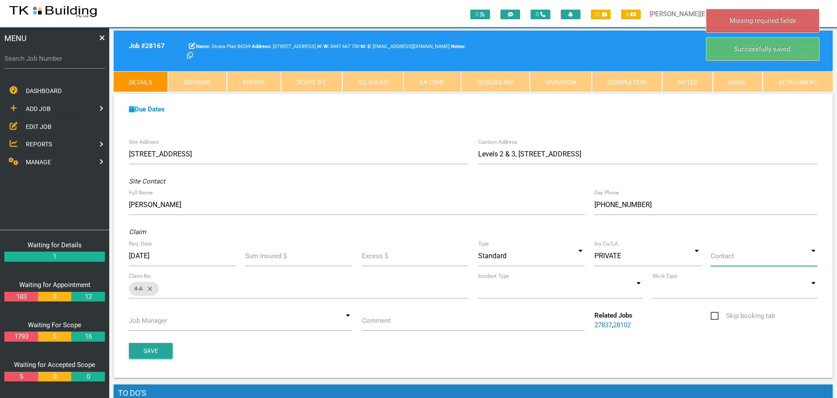
click at [814, 257] on input at bounding box center [764, 256] width 107 height 20
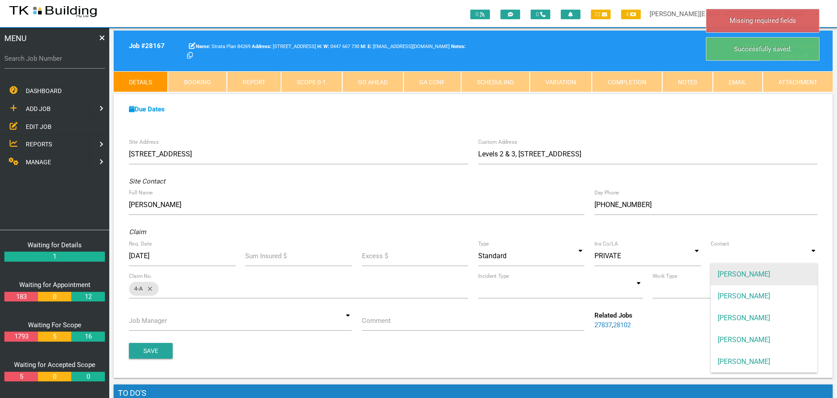
click at [778, 273] on span "ANDREW SWEET" at bounding box center [764, 275] width 107 height 22
type input "ANDREW SWEET"
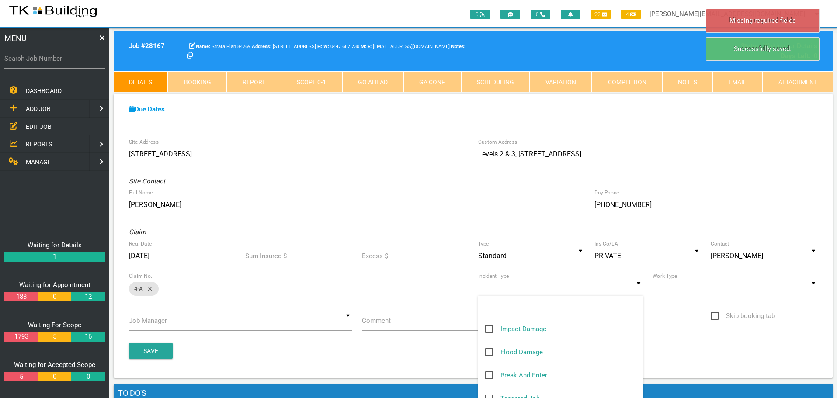
click at [638, 289] on input at bounding box center [560, 288] width 165 height 20
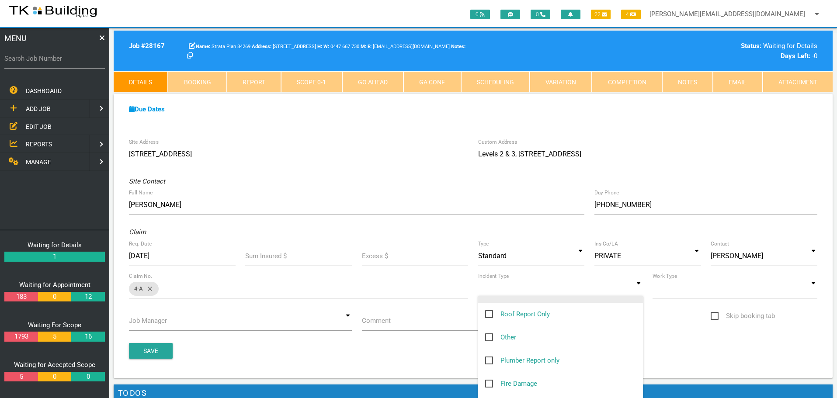
scroll to position [131, 0]
click at [489, 336] on span "Other" at bounding box center [500, 337] width 31 height 11
click at [489, 336] on input "Other" at bounding box center [488, 335] width 6 height 6
checkbox input "true"
type input "Other"
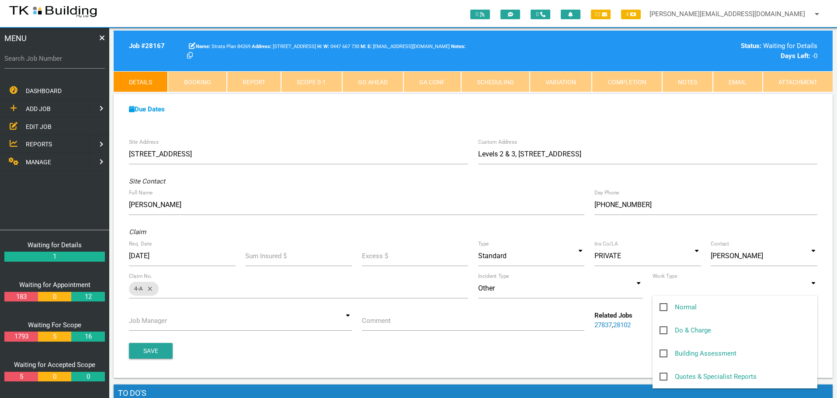
click at [817, 290] on input at bounding box center [735, 288] width 165 height 20
click at [663, 306] on span "Normal" at bounding box center [678, 307] width 37 height 11
click at [663, 306] on input "Normal" at bounding box center [663, 305] width 6 height 6
checkbox input "true"
type input "Normal"
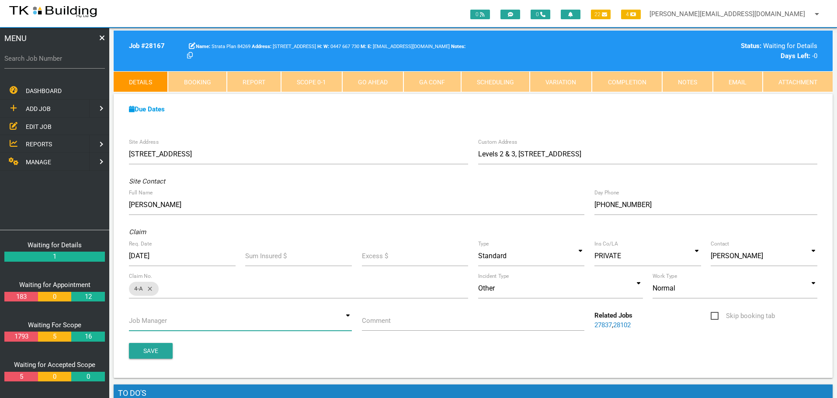
click at [348, 323] on input at bounding box center [240, 321] width 223 height 20
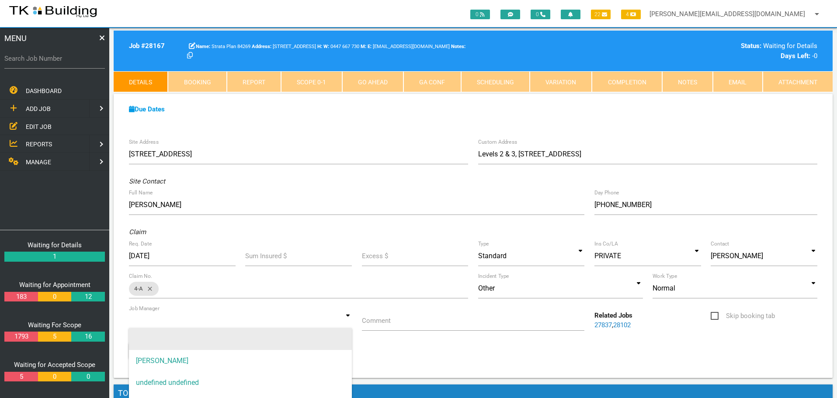
drag, startPoint x: 243, startPoint y: 359, endPoint x: 286, endPoint y: 340, distance: 47.4
click at [243, 359] on span "[PERSON_NAME]" at bounding box center [240, 361] width 223 height 22
type input "[PERSON_NAME]"
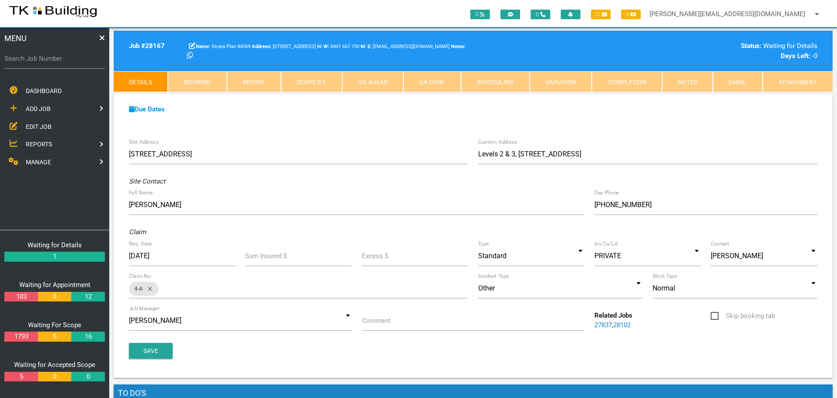
click at [379, 324] on label "Comment" at bounding box center [376, 321] width 29 height 10
click at [379, 324] on input "Comment" at bounding box center [473, 321] width 223 height 20
type input "Quote on Level 3 water ingress into Level 2"
click at [139, 347] on button "Save" at bounding box center [151, 351] width 44 height 16
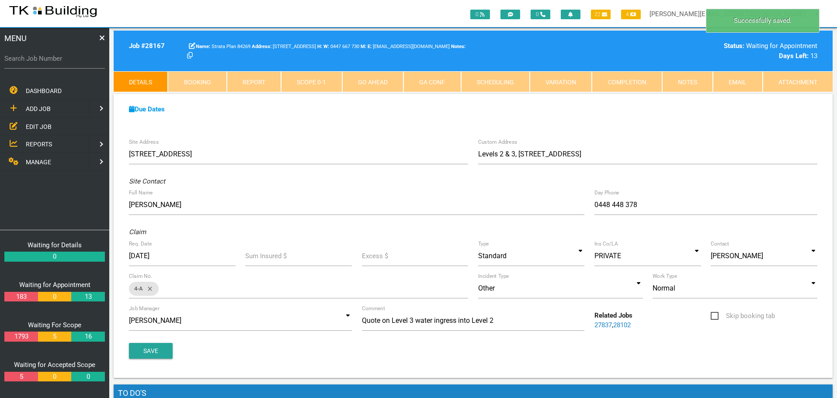
click at [202, 83] on link "Booking" at bounding box center [197, 81] width 59 height 21
select select "8"
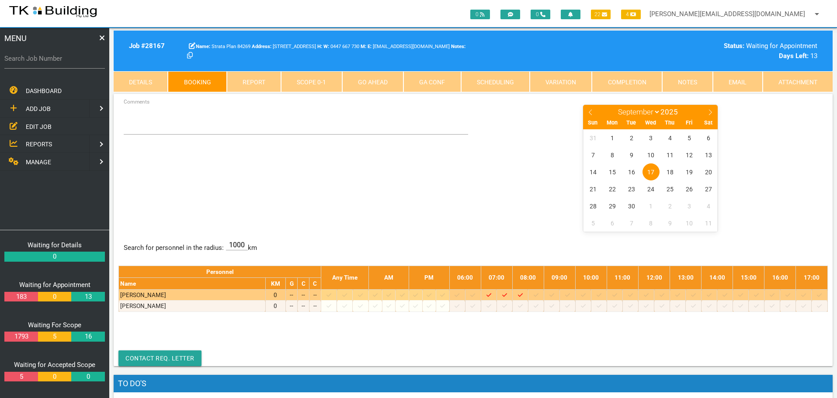
click at [363, 295] on icon at bounding box center [360, 295] width 5 height 6
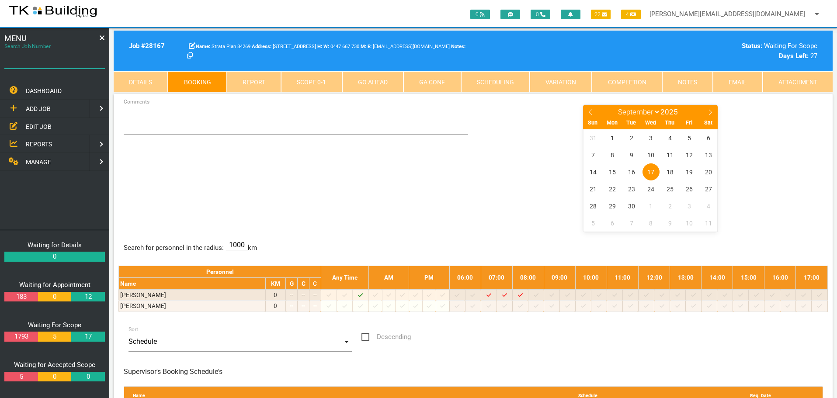
click at [61, 67] on input "Search Job Number" at bounding box center [54, 59] width 101 height 20
type input "27965"
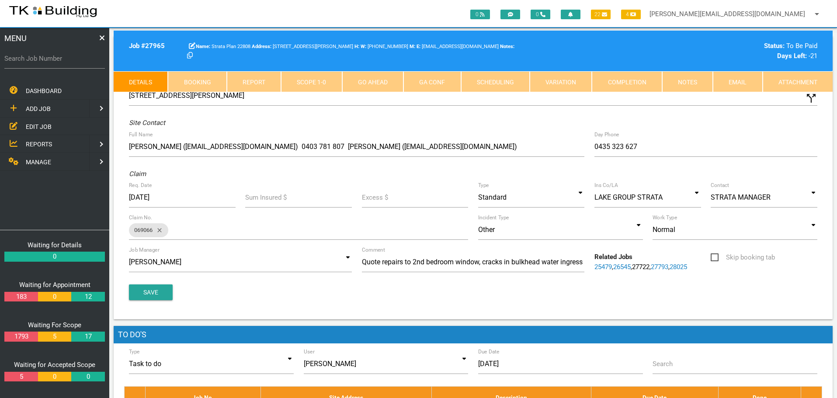
click at [686, 79] on link "Notes" at bounding box center [687, 81] width 51 height 21
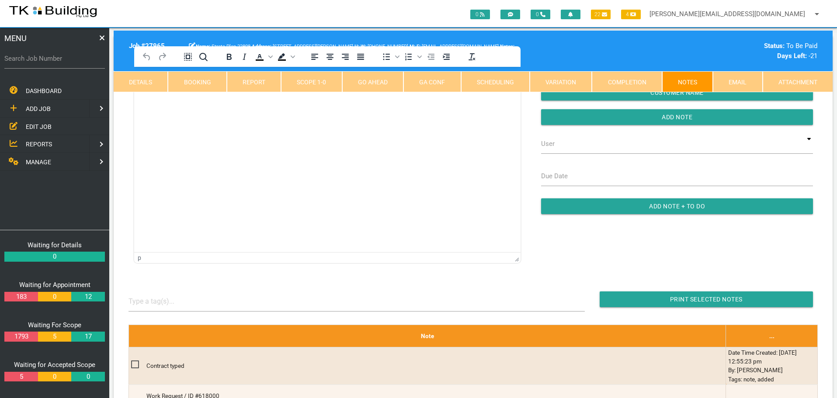
click at [186, 107] on html at bounding box center [327, 87] width 386 height 40
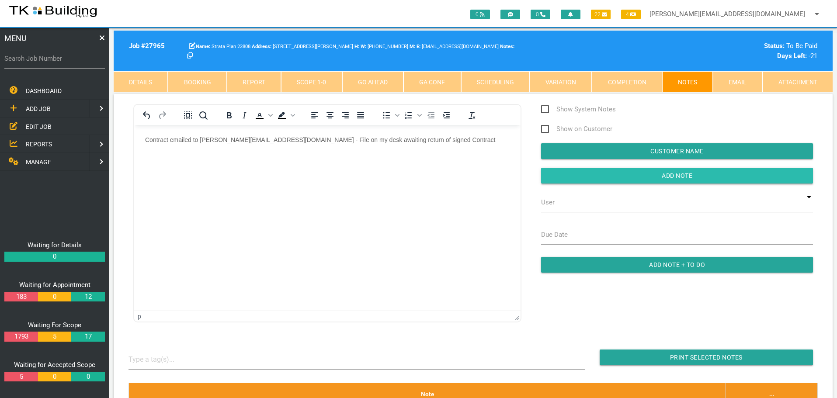
click at [591, 174] on input "button" at bounding box center [677, 176] width 272 height 16
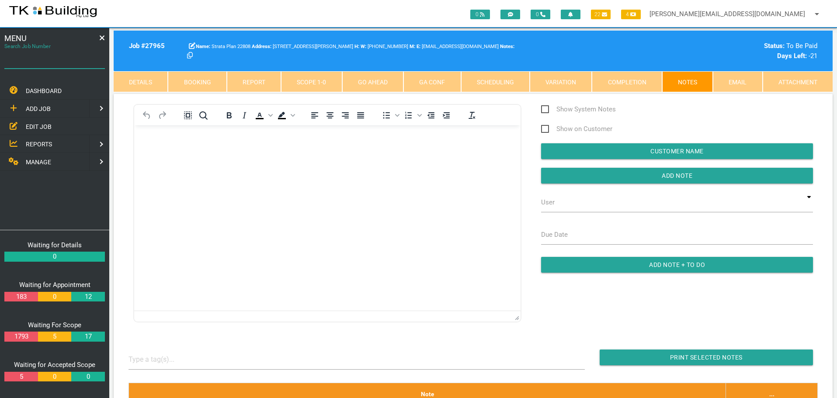
click at [74, 65] on input "Search Job Number" at bounding box center [54, 59] width 101 height 20
type input "27892"
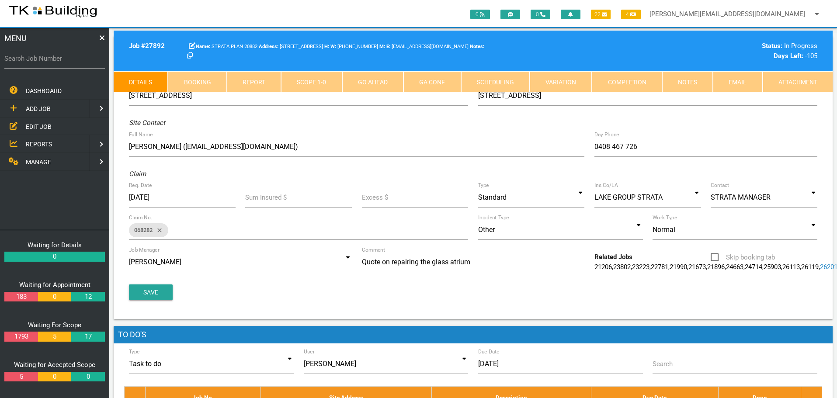
click at [682, 80] on link "Notes" at bounding box center [687, 81] width 51 height 21
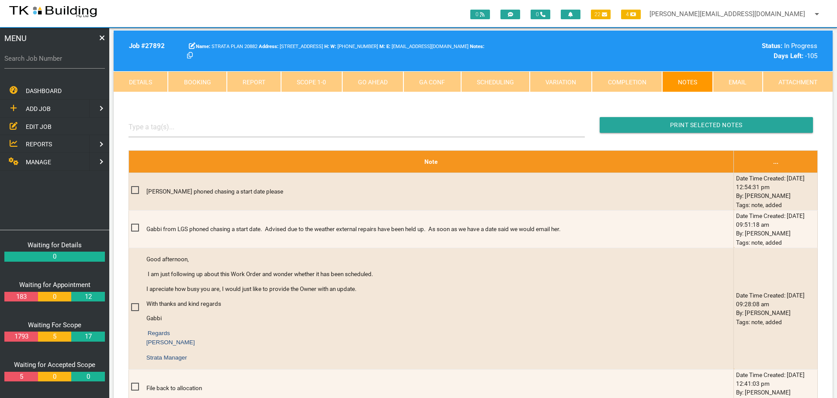
scroll to position [175, 0]
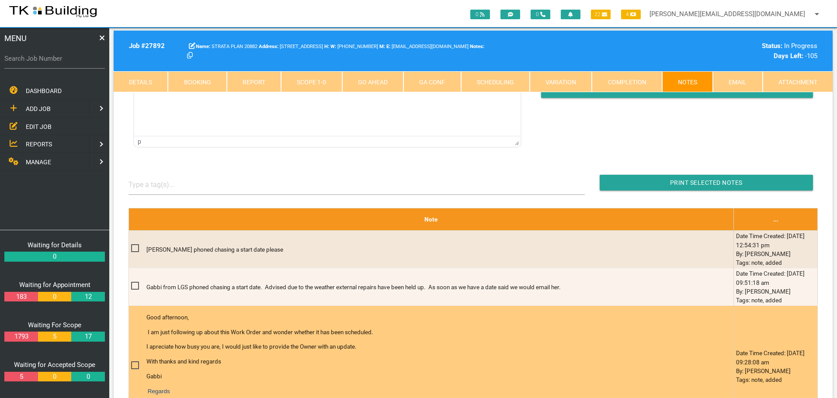
click at [133, 365] on span at bounding box center [138, 365] width 15 height 11
click at [133, 365] on input "checkbox" at bounding box center [134, 363] width 6 height 6
checkbox input "true"
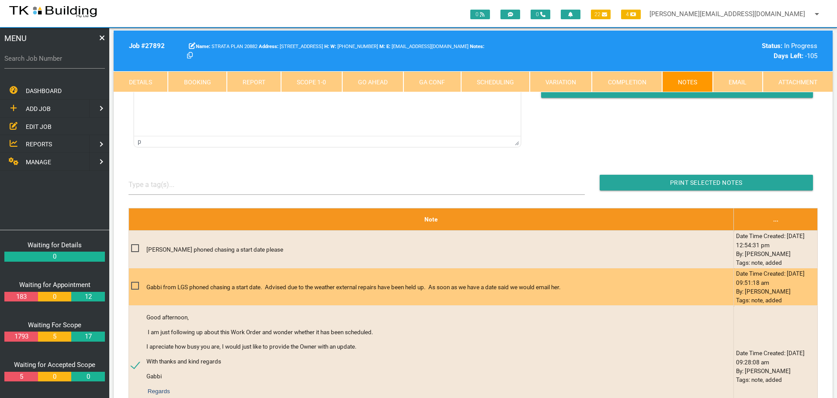
click at [134, 286] on span at bounding box center [138, 286] width 15 height 11
click at [134, 286] on input "checkbox" at bounding box center [134, 284] width 6 height 6
checkbox input "true"
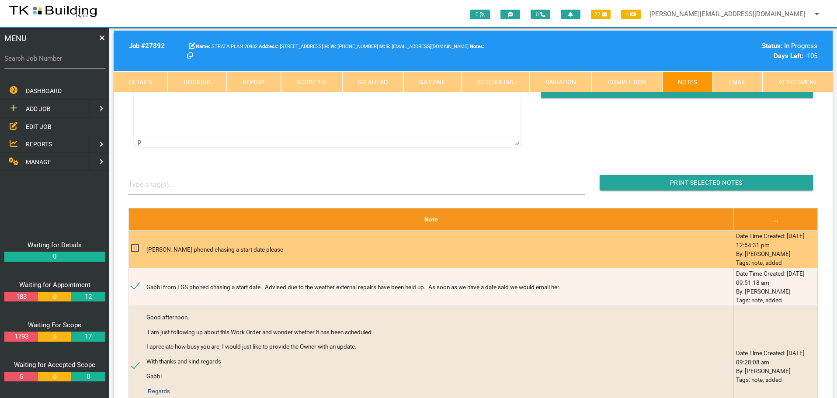
click at [137, 248] on span at bounding box center [138, 248] width 15 height 11
click at [137, 248] on input "checkbox" at bounding box center [134, 246] width 6 height 6
checkbox input "true"
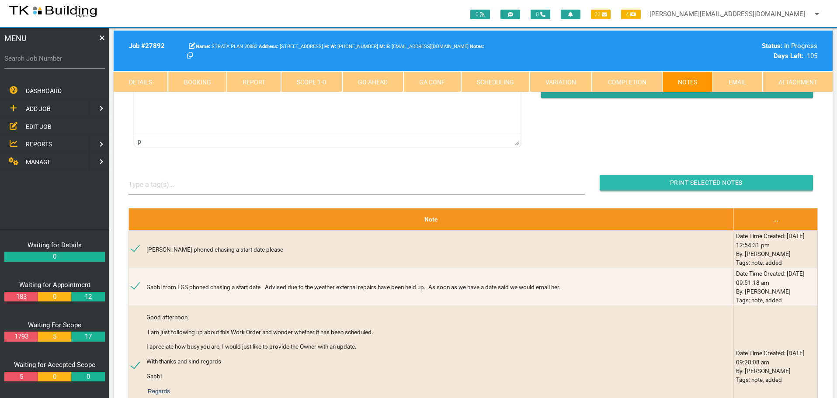
click at [649, 184] on input "Print Selected Notes" at bounding box center [706, 183] width 213 height 16
click at [37, 142] on span "REPORTS" at bounding box center [39, 144] width 26 height 7
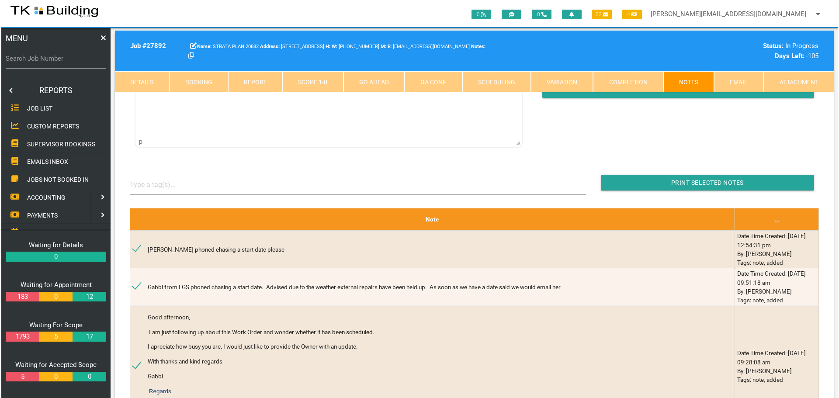
scroll to position [0, 0]
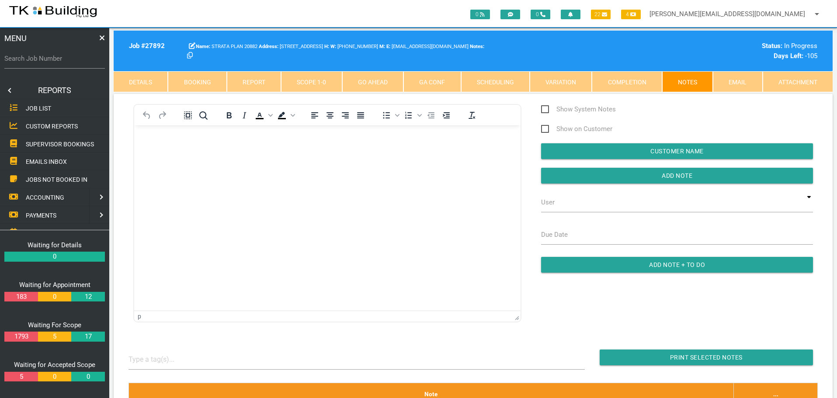
click at [46, 143] on span "SUPERVISOR BOOKINGS" at bounding box center [60, 143] width 68 height 7
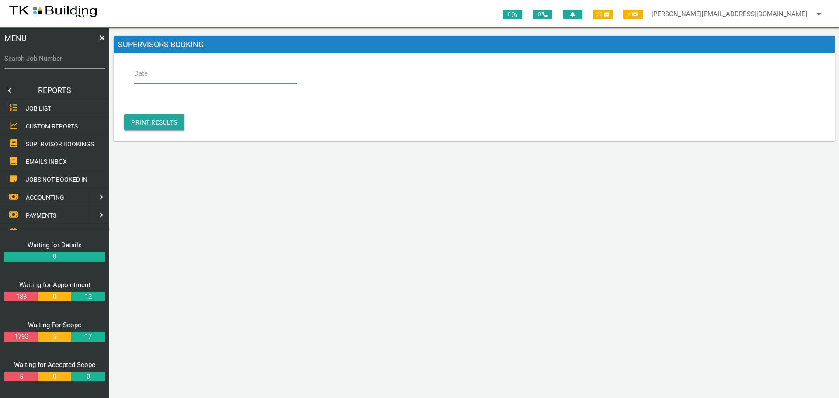
click at [160, 74] on input "Date" at bounding box center [215, 73] width 163 height 20
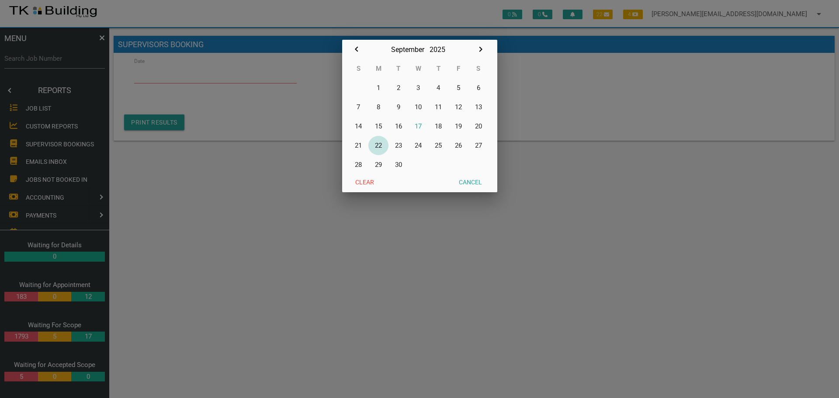
click at [376, 146] on button "22" at bounding box center [379, 145] width 20 height 19
type input "22/09/2025"
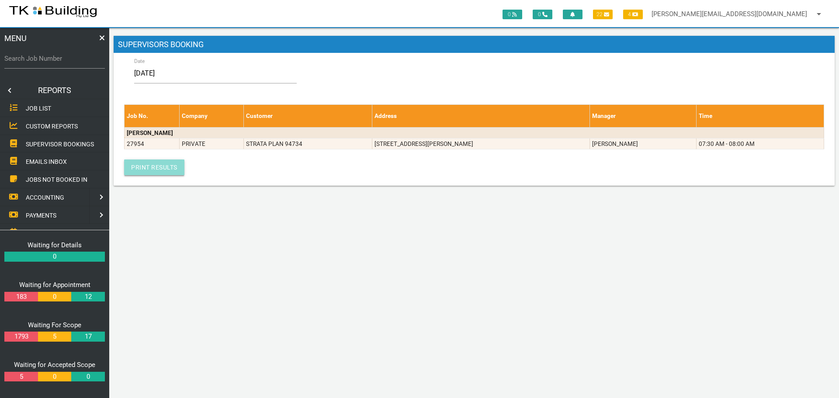
click at [155, 170] on link "Print Results" at bounding box center [154, 168] width 60 height 16
click at [145, 166] on link "Print Results" at bounding box center [154, 168] width 60 height 16
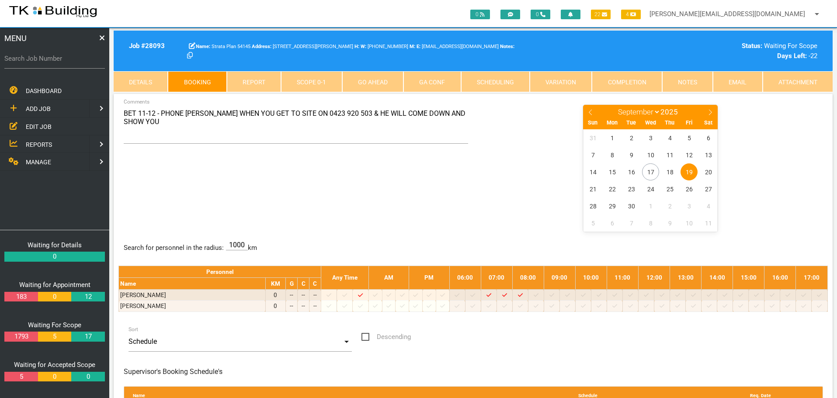
select select "8"
drag, startPoint x: 185, startPoint y: 103, endPoint x: 182, endPoint y: 108, distance: 5.9
click at [184, 106] on div "BET 11-12 - PHONE KEVIN WHEN YOU GET TO SITE ON 0423 920 503 & HE WILL COME DOW…" at bounding box center [473, 294] width 719 height 401
click at [182, 108] on textarea "BET 11-12 - PHONE [PERSON_NAME] WHEN YOU GET TO SITE ON 0423 920 503 & HE WILL …" at bounding box center [296, 124] width 345 height 40
